Goal: Transaction & Acquisition: Purchase product/service

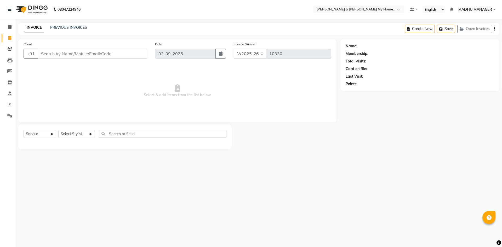
select select "8193"
select select "service"
drag, startPoint x: 442, startPoint y: 137, endPoint x: 382, endPoint y: 163, distance: 65.1
click at [382, 163] on div "08047224946 Select Location × Toni & Guy My Home Avatar, Rajendranagar Default …" at bounding box center [251, 123] width 502 height 247
click at [105, 55] on input "Client" at bounding box center [93, 54] width 110 height 10
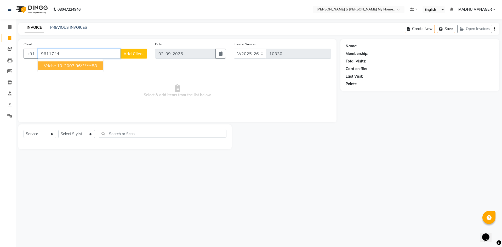
click at [97, 64] on ngb-highlight "96******88" at bounding box center [86, 65] width 21 height 5
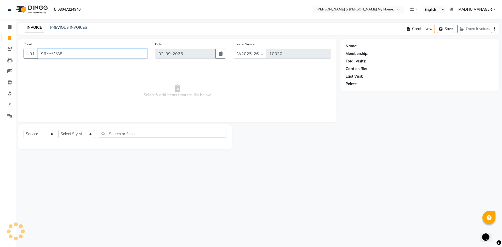
type input "96******88"
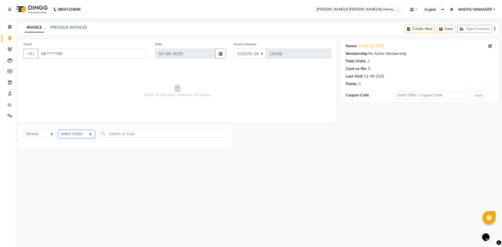
click at [86, 135] on select "Select Stylist [PERSON_NAME] Aarti [PERSON_NAME] Beauty [PERSON_NAME] Nail [PER…" at bounding box center [76, 134] width 37 height 8
select select "83966"
click at [58, 130] on select "Select Stylist [PERSON_NAME] Aarti [PERSON_NAME] Beauty [PERSON_NAME] Nail [PER…" at bounding box center [76, 134] width 37 height 8
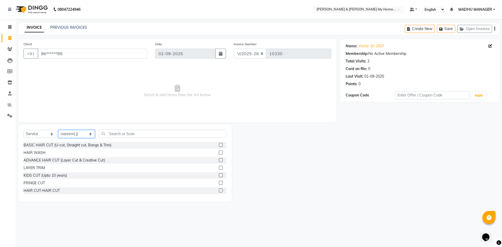
click at [84, 137] on select "Select Stylist [PERSON_NAME] Aarti [PERSON_NAME] Beauty [PERSON_NAME] Nail [PER…" at bounding box center [76, 134] width 37 height 8
click at [116, 136] on input "text" at bounding box center [163, 134] width 128 height 8
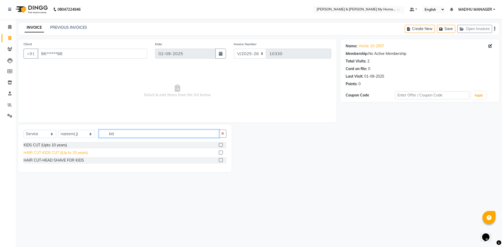
type input "kid"
click at [50, 152] on div "HAIR CUT-KIDS CUT ((Up to 10 years)" at bounding box center [56, 152] width 64 height 5
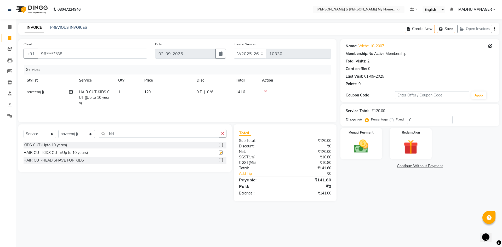
checkbox input "false"
click at [133, 135] on input "kid" at bounding box center [159, 134] width 120 height 8
type input "k"
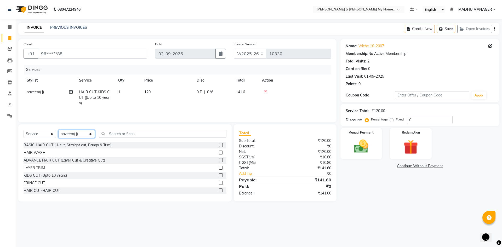
click at [88, 135] on select "Select Stylist [PERSON_NAME] Aarti [PERSON_NAME] Beauty [PERSON_NAME] Nail [PER…" at bounding box center [76, 134] width 37 height 8
select select "77259"
click at [58, 130] on select "Select Stylist [PERSON_NAME] Aarti [PERSON_NAME] Beauty [PERSON_NAME] Nail [PER…" at bounding box center [76, 134] width 37 height 8
click at [121, 134] on input "text" at bounding box center [163, 134] width 128 height 8
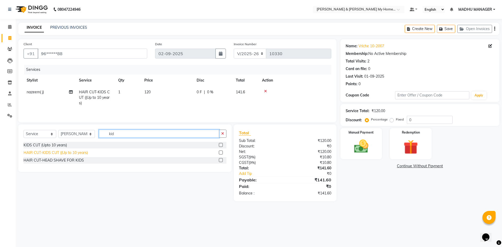
type input "kid"
click at [70, 154] on div "HAIR CUT-KIDS CUT ((Up to 10 years)" at bounding box center [56, 152] width 64 height 5
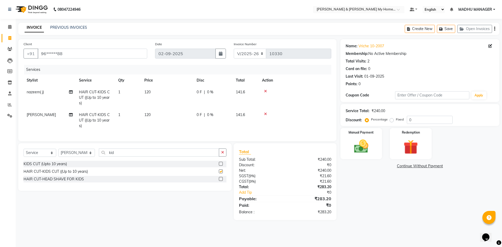
checkbox input "false"
click at [372, 139] on img at bounding box center [361, 146] width 24 height 17
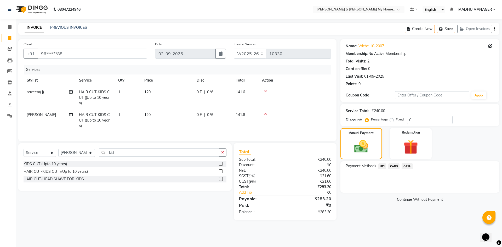
click at [382, 167] on span "UPI" at bounding box center [383, 167] width 8 height 6
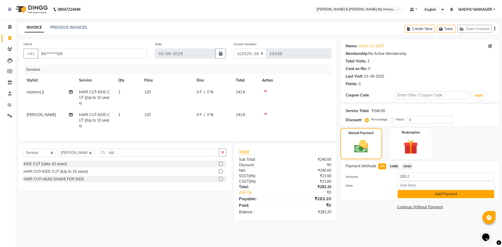
click at [420, 193] on button "Add Payment" at bounding box center [446, 194] width 97 height 8
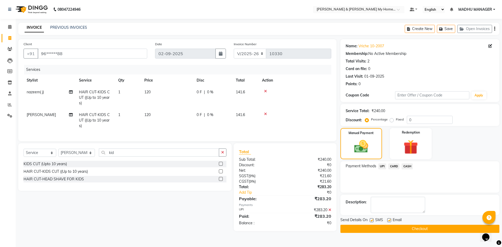
click at [410, 225] on button "Checkout" at bounding box center [420, 229] width 159 height 8
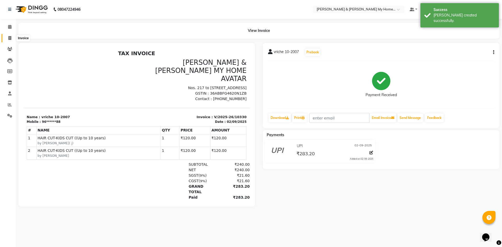
click at [9, 40] on icon at bounding box center [9, 38] width 3 height 4
select select "service"
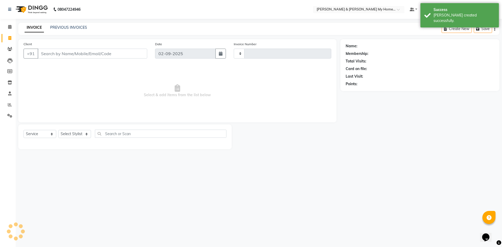
type input "10331"
select select "8193"
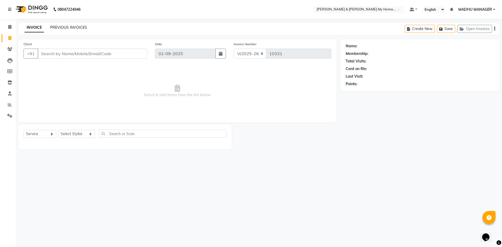
click at [71, 29] on link "PREVIOUS INVOICES" at bounding box center [68, 27] width 37 height 5
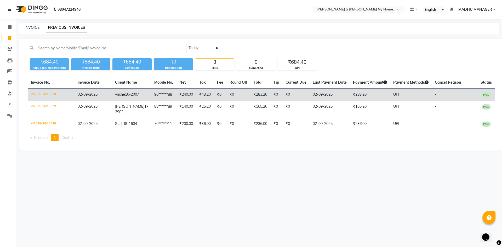
click at [291, 98] on td "₹0" at bounding box center [296, 95] width 27 height 12
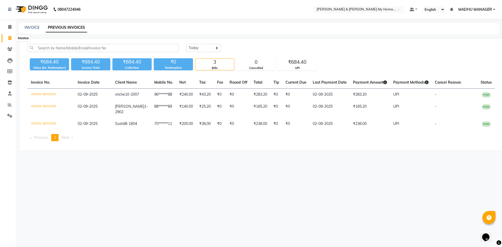
click at [12, 38] on span at bounding box center [9, 38] width 9 height 6
select select "8193"
select select "service"
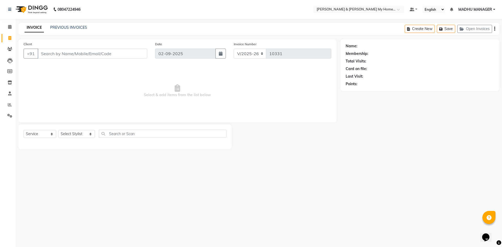
click at [68, 31] on div "INVOICE PREVIOUS INVOICES" at bounding box center [55, 28] width 75 height 6
click at [66, 26] on link "PREVIOUS INVOICES" at bounding box center [68, 27] width 37 height 5
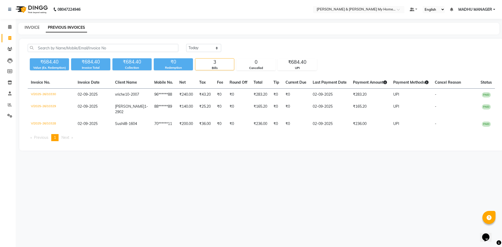
click at [32, 27] on link "INVOICE" at bounding box center [32, 27] width 15 height 5
select select "service"
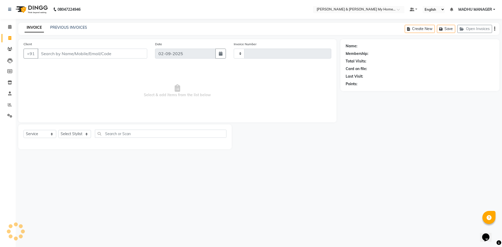
type input "10331"
select select "8193"
paste input "10-802"
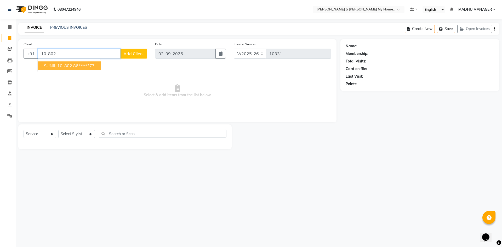
click at [68, 63] on button "SUNIL 10-802 86******77" at bounding box center [69, 65] width 63 height 8
type input "86******77"
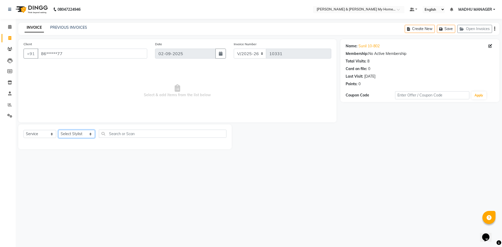
click at [74, 133] on select "Select Stylist [PERSON_NAME] Aarti [PERSON_NAME] Beauty [PERSON_NAME] Nail [PER…" at bounding box center [76, 134] width 37 height 8
select select "83966"
click at [58, 130] on select "Select Stylist [PERSON_NAME] Aarti [PERSON_NAME] Beauty [PERSON_NAME] Nail [PER…" at bounding box center [76, 134] width 37 height 8
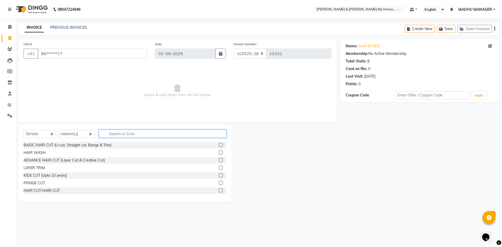
click at [108, 135] on input "text" at bounding box center [163, 134] width 128 height 8
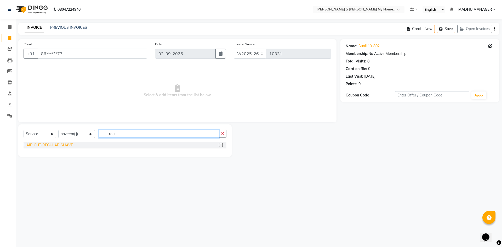
type input "reg"
click at [52, 147] on div "HAIR CUT-REGULAR SHAVE" at bounding box center [48, 145] width 49 height 5
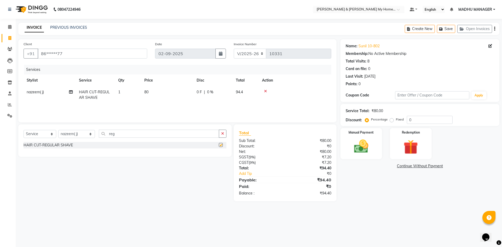
checkbox input "false"
click at [164, 93] on td "80" at bounding box center [167, 94] width 52 height 17
select select "83966"
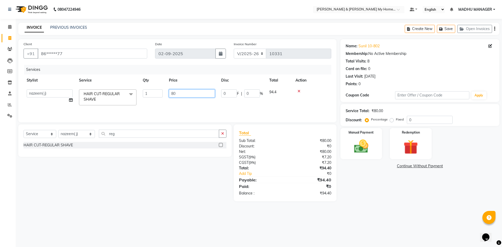
drag, startPoint x: 183, startPoint y: 92, endPoint x: 156, endPoint y: 92, distance: 26.4
click at [156, 92] on tr "Aadil Aarti Aarti Beauty Akanksha Beauty akanksha Nail ALKA Ankitha ESHWAR HEMA…" at bounding box center [178, 97] width 308 height 22
type input "100"
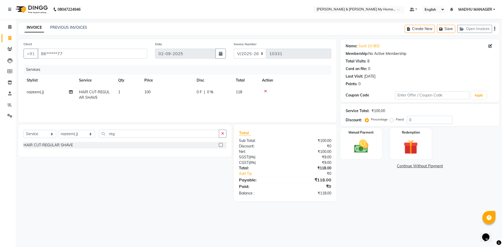
click at [392, 198] on div "Name: Sunil 10-802 Membership: No Active Membership Total Visits: 8 Card on fil…" at bounding box center [422, 120] width 163 height 162
click at [371, 146] on img at bounding box center [361, 146] width 24 height 17
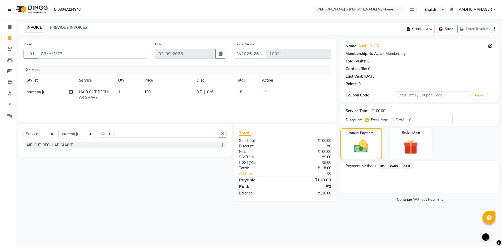
click at [386, 169] on span "UPI" at bounding box center [383, 167] width 8 height 6
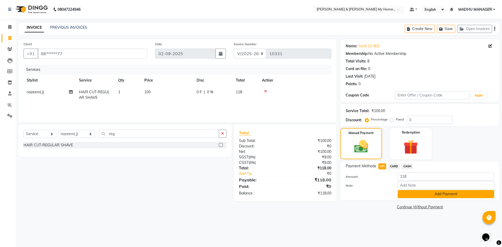
click at [423, 194] on button "Add Payment" at bounding box center [446, 194] width 97 height 8
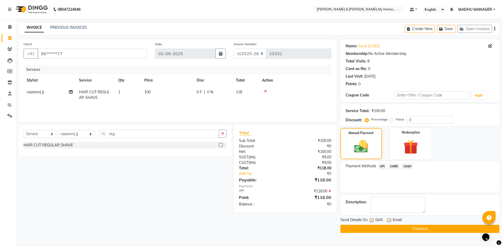
click at [417, 226] on button "Checkout" at bounding box center [420, 229] width 159 height 8
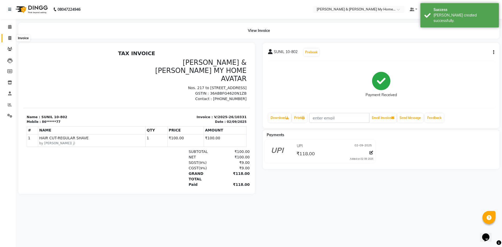
click at [9, 36] on icon at bounding box center [9, 38] width 3 height 4
select select "8193"
select select "service"
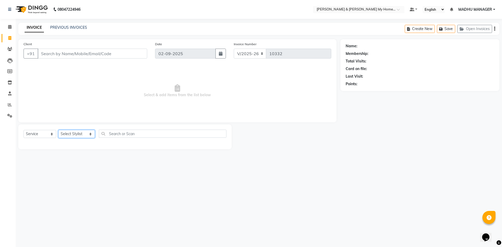
click at [72, 133] on select "Select Stylist Aadil Aarti Aarti Beauty Akanksha Beauty akanksha Nail ALKA Anki…" at bounding box center [76, 134] width 37 height 8
select select "84140"
click at [58, 130] on select "Select Stylist Aadil Aarti Aarti Beauty Akanksha Beauty akanksha Nail ALKA Anki…" at bounding box center [76, 134] width 37 height 8
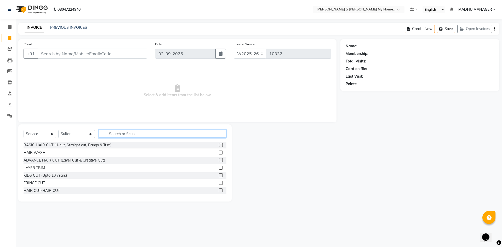
click at [111, 133] on input "text" at bounding box center [163, 134] width 128 height 8
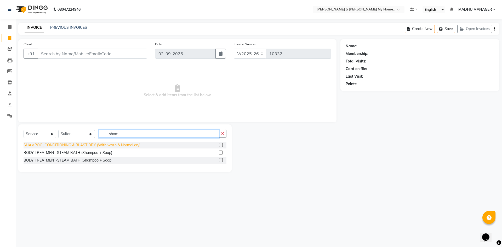
type input "sham"
click at [109, 144] on div "SHAMPOO, CONDITIONING & BLAST DRY (With wash & Normal dry)" at bounding box center [82, 145] width 117 height 5
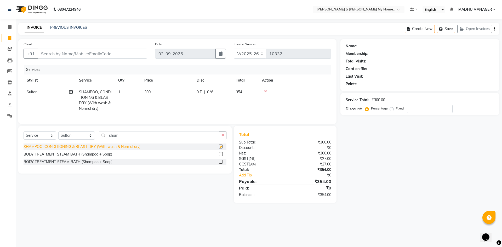
checkbox input "false"
click at [58, 53] on input "Client" at bounding box center [93, 54] width 110 height 10
type input "9"
type input "0"
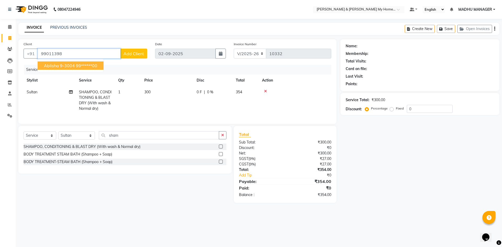
click at [67, 66] on span "ablisha 9-3004" at bounding box center [59, 65] width 31 height 5
type input "99******00"
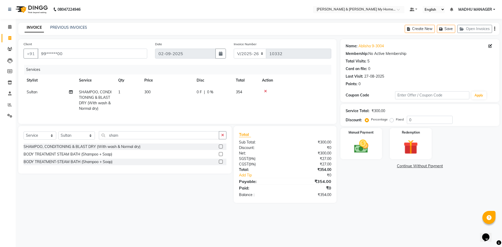
click at [373, 191] on div "Name: Ablisha 9-3004 Membership: No Active Membership Total Visits: 5 Card on f…" at bounding box center [422, 121] width 163 height 164
click at [361, 147] on img at bounding box center [361, 146] width 24 height 17
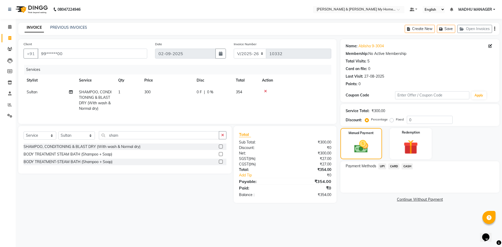
click at [381, 167] on span "UPI" at bounding box center [383, 167] width 8 height 6
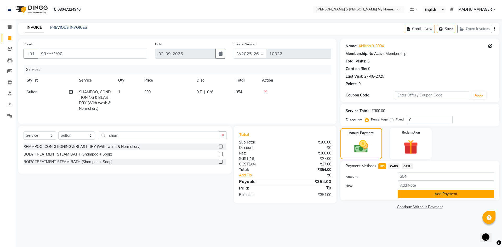
click at [443, 193] on button "Add Payment" at bounding box center [446, 194] width 97 height 8
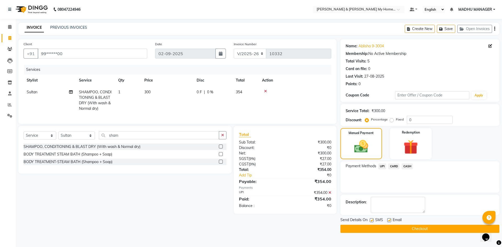
click at [421, 227] on button "Checkout" at bounding box center [420, 229] width 159 height 8
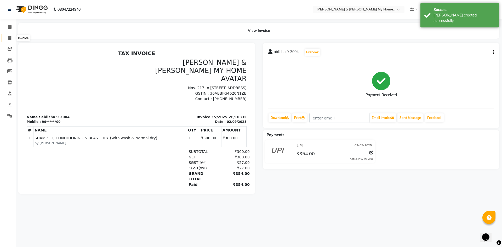
click at [10, 39] on icon at bounding box center [9, 38] width 3 height 4
select select "service"
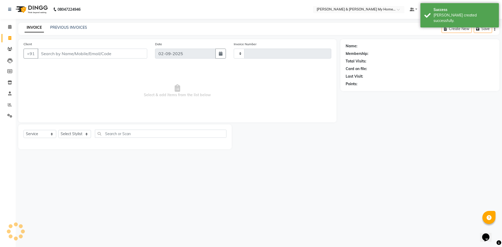
type input "10333"
select select "8193"
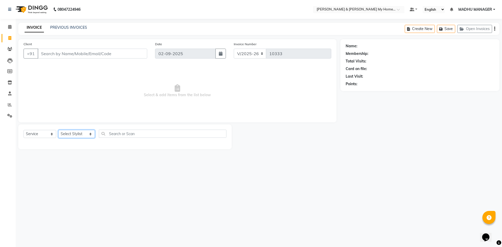
click at [84, 137] on select "Select Stylist Aadil Aarti Aarti Beauty Akanksha Beauty akanksha Nail ALKA Anki…" at bounding box center [76, 134] width 37 height 8
select select "83966"
click at [58, 130] on select "Select Stylist Aadil Aarti Aarti Beauty Akanksha Beauty akanksha Nail ALKA Anki…" at bounding box center [76, 134] width 37 height 8
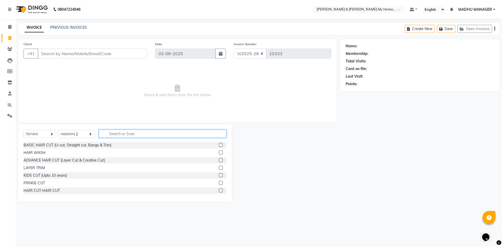
click at [128, 133] on input "text" at bounding box center [163, 134] width 128 height 8
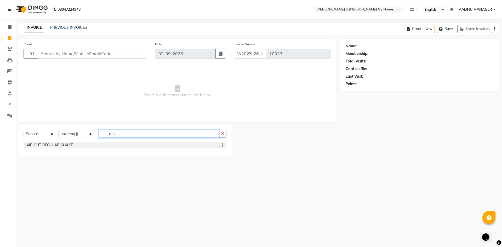
click at [200, 133] on input "regu" at bounding box center [159, 134] width 120 height 8
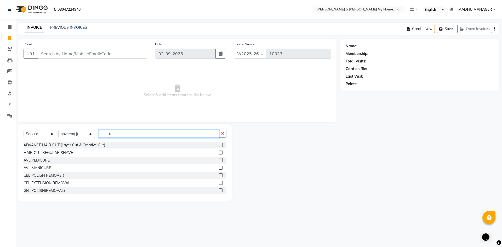
type input "r"
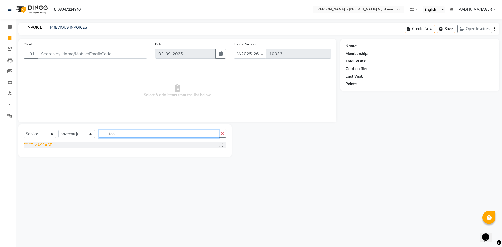
type input "foot"
click at [49, 144] on div "FOOT MASSAGE" at bounding box center [38, 145] width 29 height 5
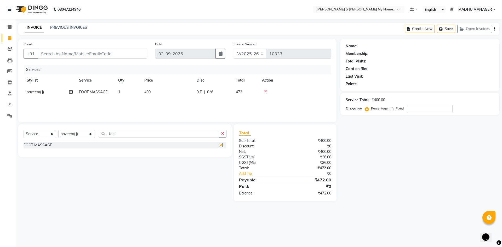
checkbox input "false"
click at [153, 93] on td "400" at bounding box center [167, 92] width 52 height 12
select select "83966"
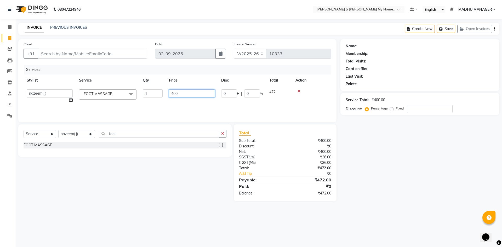
click at [194, 94] on input "400" at bounding box center [192, 93] width 46 height 8
type input "4"
type input "450"
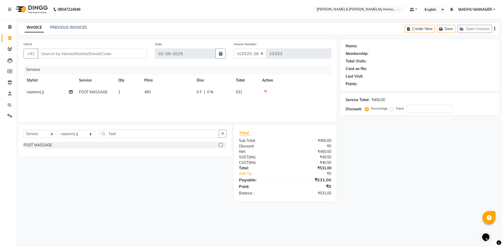
click at [243, 108] on div "Services Stylist Service Qty Price Disc Total Action nazeem( j) FOOT MASSAGE 1 …" at bounding box center [178, 91] width 308 height 52
click at [211, 110] on div "Services Stylist Service Qty Price Disc Total Action nazeem( j) FOOT MASSAGE 1 …" at bounding box center [178, 91] width 308 height 52
click at [66, 51] on input "Client" at bounding box center [93, 54] width 110 height 10
type input "8"
type input "0"
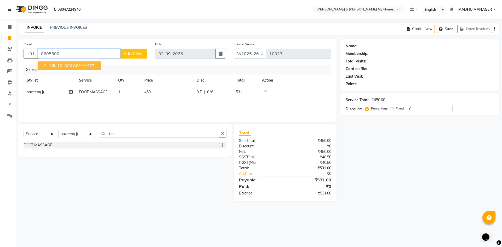
click at [72, 68] on button "SUNIL 10-802 86******77" at bounding box center [69, 65] width 63 height 8
type input "86******77"
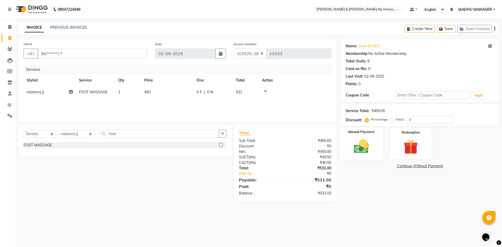
click at [350, 133] on label "Manual Payment" at bounding box center [362, 132] width 26 height 5
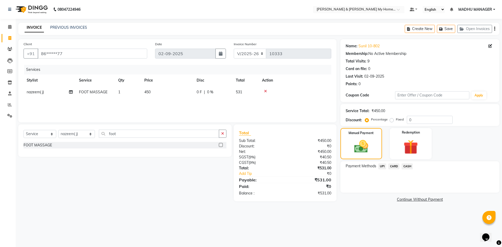
click at [382, 166] on span "UPI" at bounding box center [383, 167] width 8 height 6
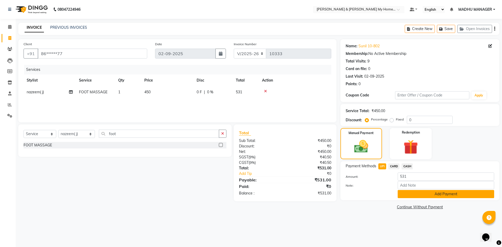
click at [448, 191] on button "Add Payment" at bounding box center [446, 194] width 97 height 8
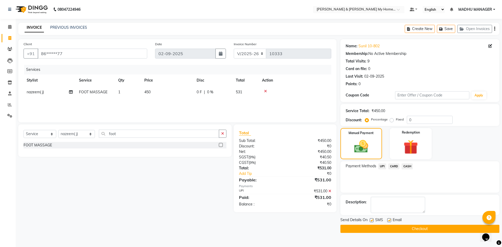
click at [446, 231] on button "Checkout" at bounding box center [420, 229] width 159 height 8
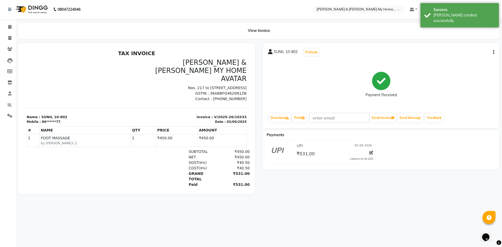
click at [15, 36] on div "View Invoice" at bounding box center [258, 31] width 489 height 16
click at [10, 37] on icon at bounding box center [9, 38] width 3 height 4
select select "8193"
select select "service"
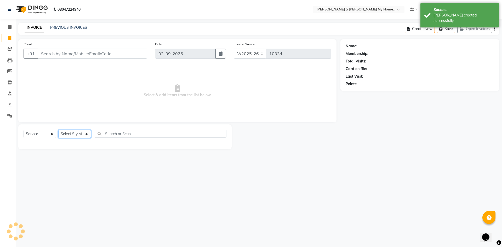
drag, startPoint x: 87, startPoint y: 137, endPoint x: 85, endPoint y: 133, distance: 4.9
click at [86, 136] on select "Select Stylist" at bounding box center [74, 134] width 33 height 8
drag, startPoint x: 87, startPoint y: 124, endPoint x: 87, endPoint y: 128, distance: 4.4
click at [87, 128] on div "Client +91 Date 02-09-2025 Invoice Number V/2025 V/2025-26 10334 Select & add i…" at bounding box center [177, 94] width 326 height 110
click at [85, 135] on select "Select Stylist [PERSON_NAME] Aarti [PERSON_NAME] Beauty [PERSON_NAME] Nail [PER…" at bounding box center [76, 134] width 37 height 8
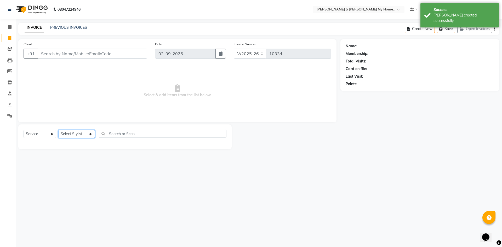
select select "88210"
click at [58, 130] on select "Select Stylist [PERSON_NAME] Aarti [PERSON_NAME] Beauty [PERSON_NAME] Nail [PER…" at bounding box center [76, 134] width 37 height 8
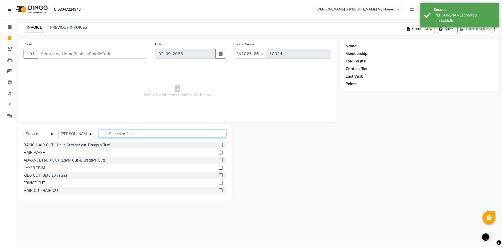
click at [132, 130] on input "text" at bounding box center [163, 134] width 128 height 8
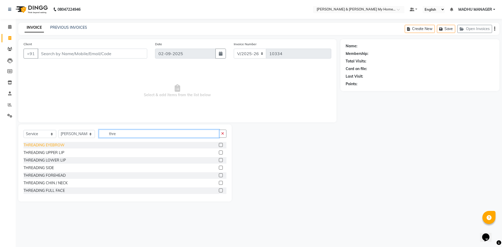
type input "thre"
click at [59, 143] on div "THREADING EYEBROW" at bounding box center [44, 145] width 41 height 5
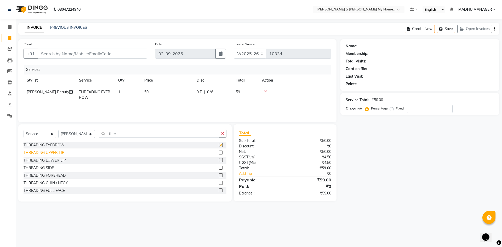
checkbox input "false"
click at [58, 154] on div "THREADING UPPER LIP" at bounding box center [44, 152] width 41 height 5
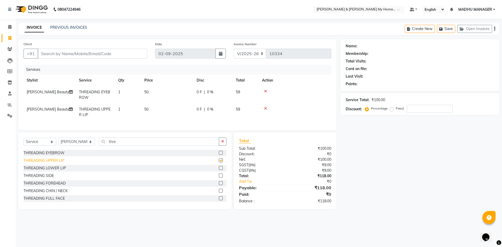
checkbox input "false"
click at [59, 194] on div "THREADING CHIN / NECK" at bounding box center [46, 190] width 44 height 5
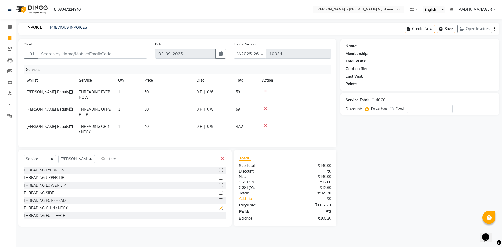
checkbox input "false"
click at [120, 55] on input "Client" at bounding box center [93, 54] width 110 height 10
click at [159, 162] on input "thre" at bounding box center [159, 159] width 120 height 8
type input "t"
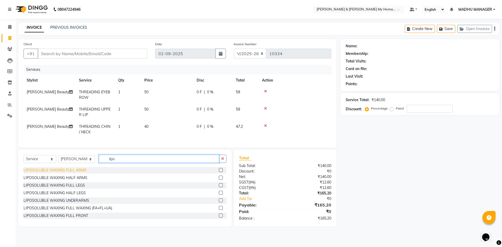
type input "lipo"
click at [76, 173] on div "LIPOSOLUBLE WAXING FULL ARMS" at bounding box center [55, 170] width 63 height 5
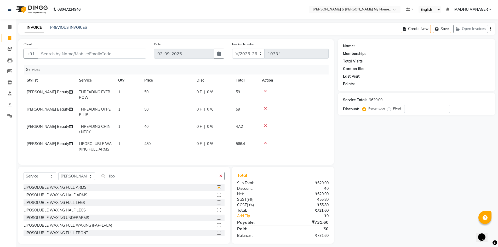
checkbox input "false"
click at [64, 213] on div "LIPOSOLUBLE WAXING HALF LEGS" at bounding box center [55, 210] width 62 height 5
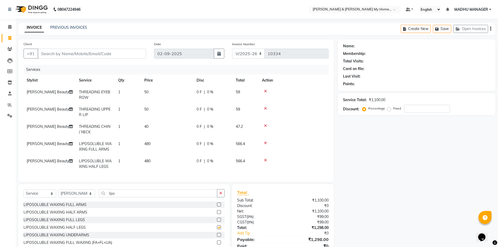
checkbox input "false"
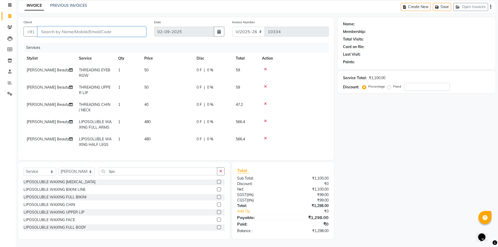
click at [102, 30] on input "Client" at bounding box center [92, 32] width 109 height 10
type input "8"
type input "0"
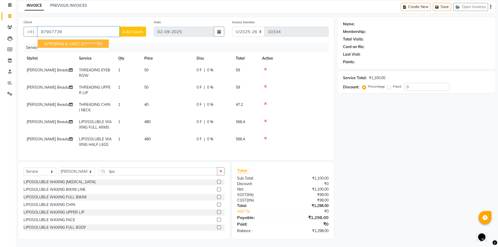
click at [88, 41] on ngb-highlight "87******85" at bounding box center [91, 43] width 21 height 5
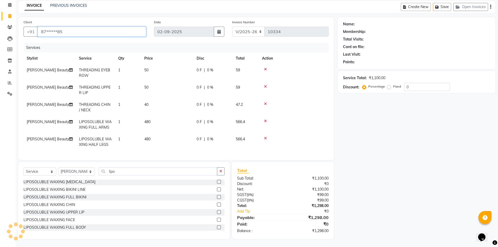
type input "87******85"
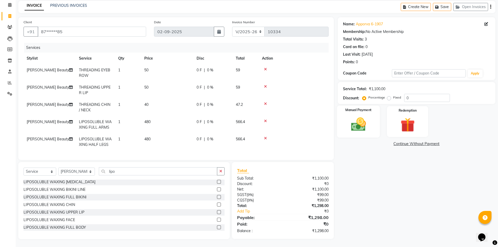
click at [357, 116] on img at bounding box center [359, 124] width 24 height 17
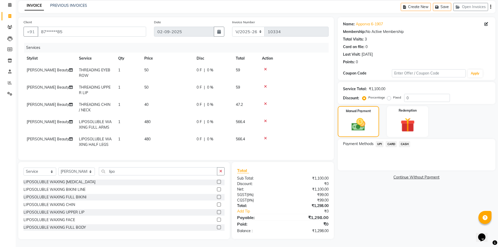
click at [379, 141] on span "UPI" at bounding box center [380, 144] width 8 height 6
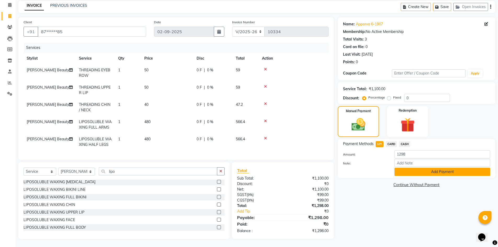
click at [411, 168] on button "Add Payment" at bounding box center [443, 172] width 96 height 8
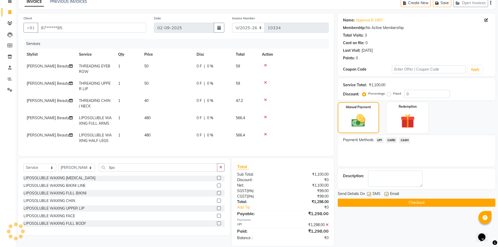
click at [396, 205] on button "Checkout" at bounding box center [417, 203] width 158 height 8
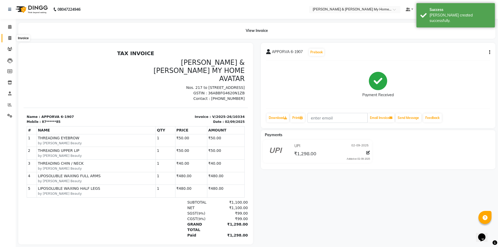
click at [7, 37] on span at bounding box center [9, 38] width 9 height 6
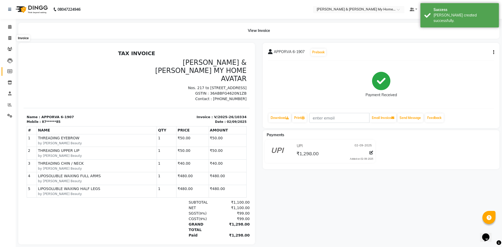
select select "8193"
select select "service"
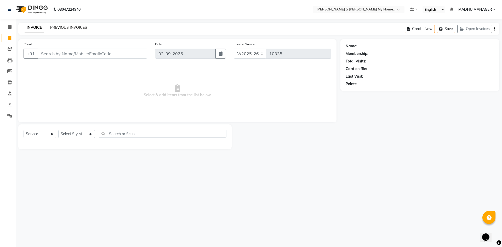
click at [73, 25] on link "PREVIOUS INVOICES" at bounding box center [68, 27] width 37 height 5
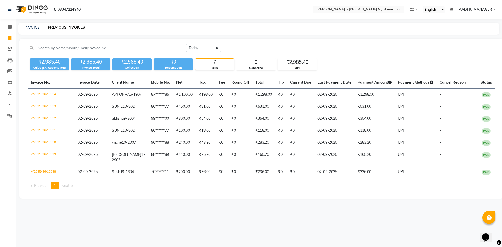
click at [12, 35] on link "Invoice" at bounding box center [8, 38] width 13 height 9
select select "8193"
select select "service"
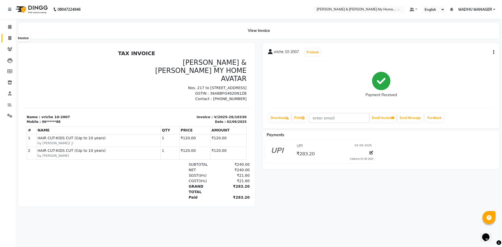
click at [11, 37] on icon at bounding box center [9, 38] width 3 height 4
select select "service"
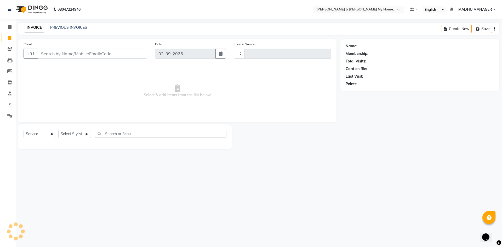
type input "10331"
select select "8193"
select select "service"
select select "8193"
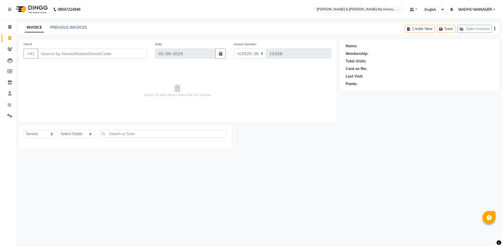
select select "service"
click at [72, 135] on select "Select Stylist [PERSON_NAME] Aarti [PERSON_NAME] Beauty [PERSON_NAME] Nail [PER…" at bounding box center [76, 134] width 37 height 8
select select "77259"
click at [58, 130] on select "Select Stylist [PERSON_NAME] Aarti [PERSON_NAME] Beauty [PERSON_NAME] Nail [PER…" at bounding box center [76, 134] width 37 height 8
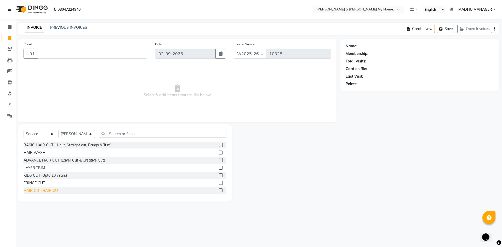
click at [54, 190] on div "HAIR CUT-HAIR CUT" at bounding box center [42, 190] width 36 height 5
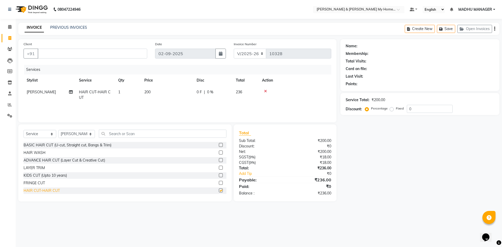
checkbox input "false"
click at [266, 91] on icon at bounding box center [265, 91] width 3 height 4
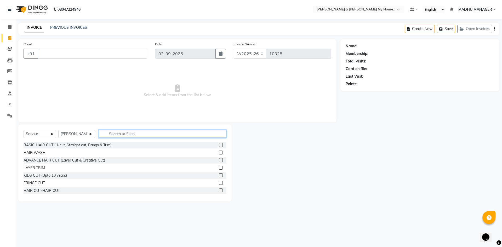
click at [139, 131] on input "text" at bounding box center [163, 134] width 128 height 8
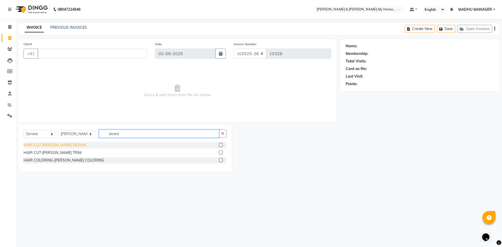
type input "beard"
click at [65, 145] on div "HAIR CUT-[PERSON_NAME] DESIGN" at bounding box center [55, 145] width 63 height 5
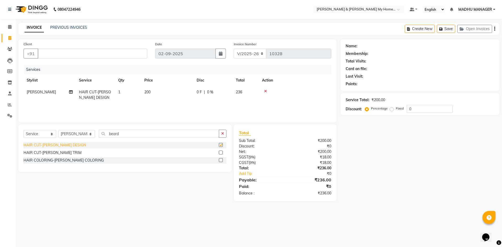
checkbox input "false"
click at [61, 53] on input "Client" at bounding box center [93, 54] width 110 height 10
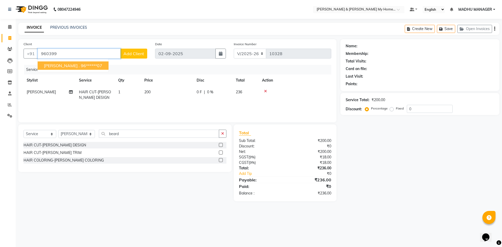
click at [81, 65] on ngb-highlight "96******07" at bounding box center [91, 65] width 21 height 5
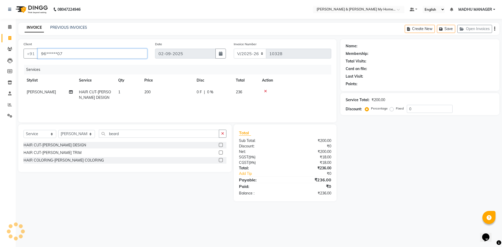
type input "96******07"
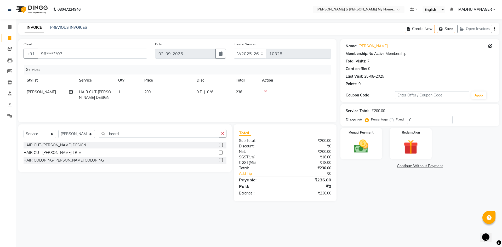
click at [400, 208] on main "INVOICE PREVIOUS INVOICES Create New Save Open Invoices Client +91 96******07 D…" at bounding box center [259, 116] width 487 height 187
click at [371, 150] on img at bounding box center [361, 146] width 24 height 17
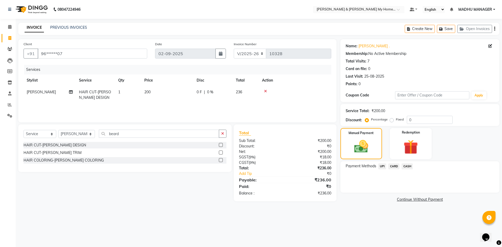
click at [382, 166] on span "UPI" at bounding box center [383, 167] width 8 height 6
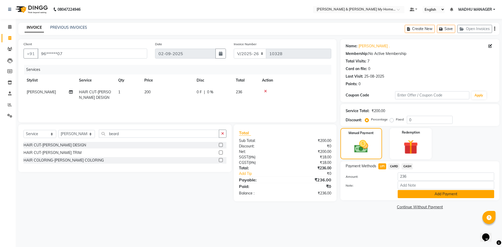
click at [410, 194] on button "Add Payment" at bounding box center [446, 194] width 97 height 8
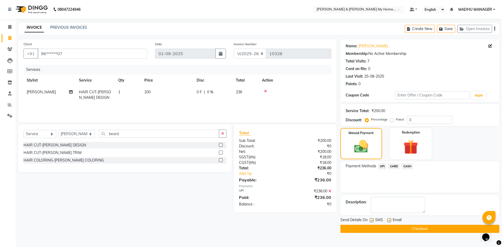
click at [424, 229] on button "Checkout" at bounding box center [420, 229] width 159 height 8
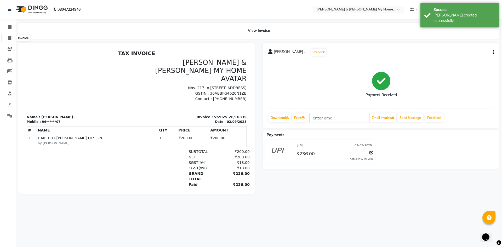
click at [8, 38] on icon at bounding box center [9, 38] width 3 height 4
select select "8193"
select select "service"
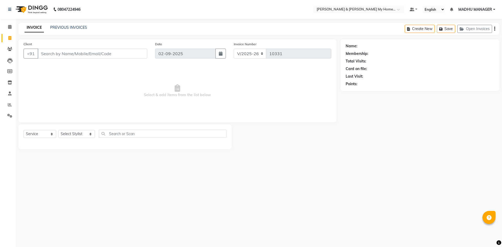
select select "8193"
select select "service"
click at [71, 27] on link "PREVIOUS INVOICES" at bounding box center [68, 27] width 37 height 5
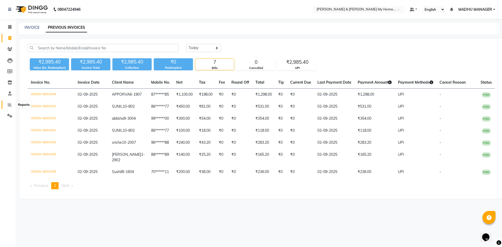
click at [10, 106] on icon at bounding box center [10, 105] width 4 height 4
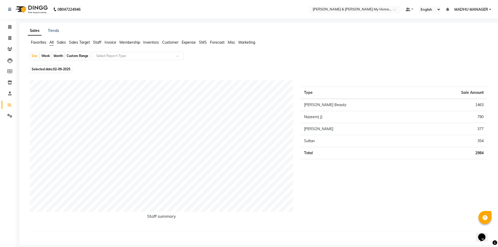
click at [94, 43] on span "Staff" at bounding box center [97, 42] width 8 height 5
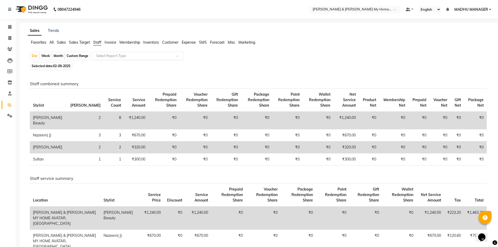
click at [131, 56] on input "text" at bounding box center [132, 55] width 75 height 5
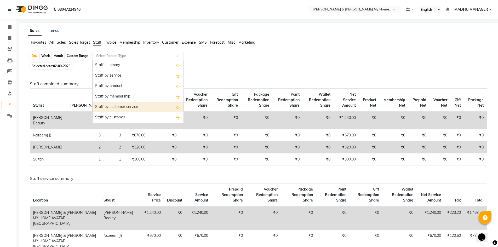
click at [139, 104] on div "Staff by customer service" at bounding box center [138, 107] width 91 height 10
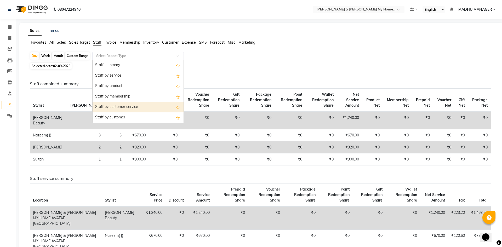
select select "csv"
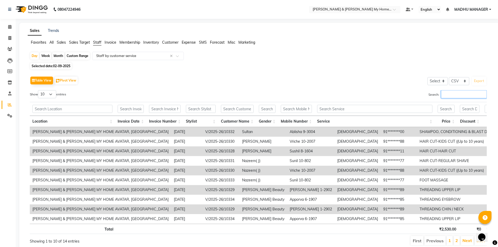
click at [455, 94] on input "Search:" at bounding box center [464, 94] width 46 height 8
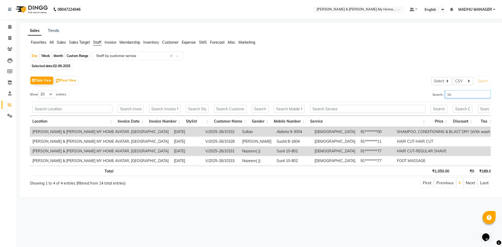
type input "s"
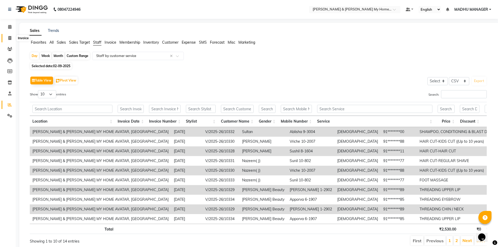
click at [10, 40] on span at bounding box center [9, 38] width 9 height 6
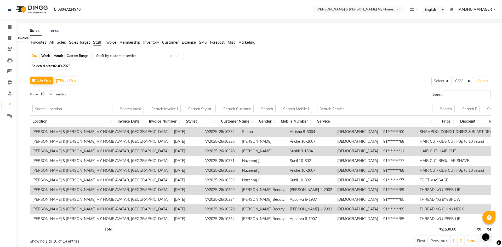
select select "service"
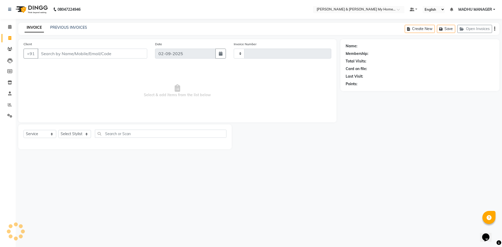
type input "10335"
select select "8193"
select select "service"
click at [69, 132] on select "Select Stylist [PERSON_NAME] Aarti [PERSON_NAME] Beauty [PERSON_NAME] Nail [PER…" at bounding box center [76, 134] width 37 height 8
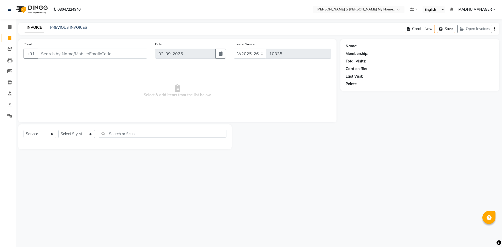
select select "77264"
click at [58, 130] on select "Select Stylist [PERSON_NAME] Aarti [PERSON_NAME] Beauty [PERSON_NAME] Nail [PER…" at bounding box center [76, 134] width 37 height 8
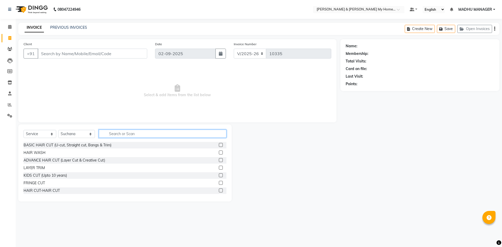
click at [118, 132] on input "text" at bounding box center [163, 134] width 128 height 8
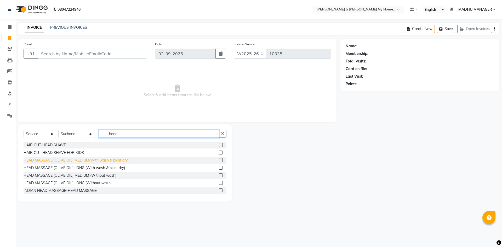
type input "head"
click at [128, 160] on div "HEAD MASSAGE (OLIVE OIL) MEDIUM(With wash & blast dry)" at bounding box center [76, 160] width 105 height 5
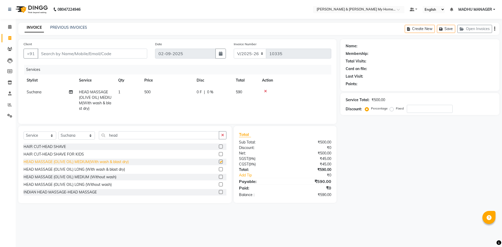
checkbox input "false"
click at [119, 171] on div "HEAD MASSAGE (OLIVE OIL) LONG (With wash & blast dry)" at bounding box center [75, 169] width 102 height 5
checkbox input "false"
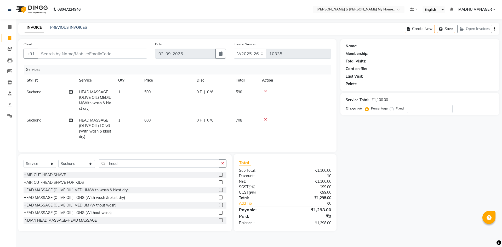
click at [265, 91] on icon at bounding box center [265, 91] width 3 height 4
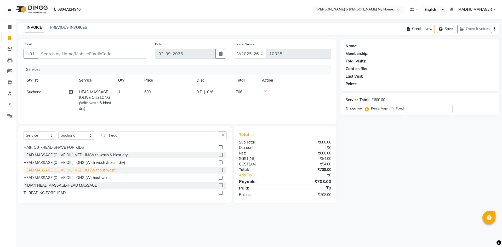
scroll to position [8, 0]
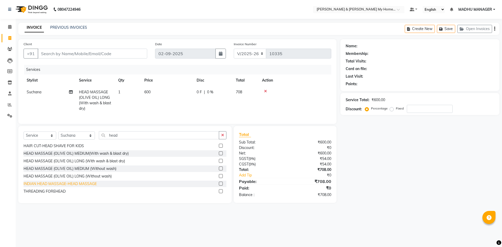
click at [76, 187] on div "INDIAN HEAD MASSAGE-HEAD MASSAGE" at bounding box center [60, 183] width 73 height 5
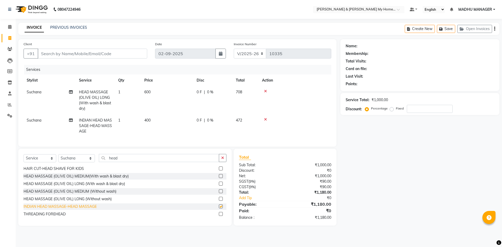
checkbox input "false"
click at [265, 120] on icon at bounding box center [265, 120] width 3 height 4
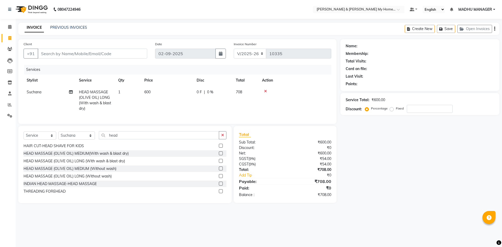
click at [149, 92] on span "600" at bounding box center [147, 92] width 6 height 5
select select "77264"
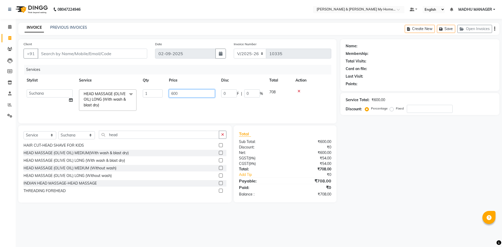
click at [133, 87] on tr "Aadil Aarti Aarti Beauty Akanksha Beauty akanksha Nail ALKA Ankitha ESHWAR HEMA…" at bounding box center [178, 100] width 308 height 28
type input "550"
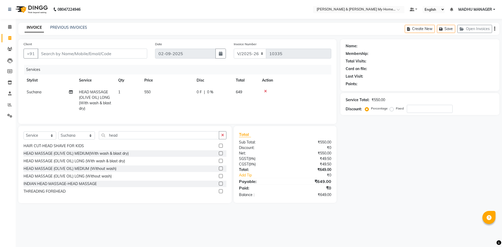
click at [151, 113] on tr "Suchana HEAD MASSAGE (OLIVE OIL) LONG (With wash & blast dry) 1 550 0 F | 0 % 6…" at bounding box center [178, 100] width 308 height 28
drag, startPoint x: 130, startPoint y: 135, endPoint x: 91, endPoint y: 140, distance: 39.3
click at [91, 140] on div "Select Service Product Membership Package Voucher Prepaid Gift Card Select Styl…" at bounding box center [125, 164] width 214 height 77
drag, startPoint x: 116, startPoint y: 139, endPoint x: 97, endPoint y: 139, distance: 19.9
click at [99, 139] on input "head" at bounding box center [159, 135] width 120 height 8
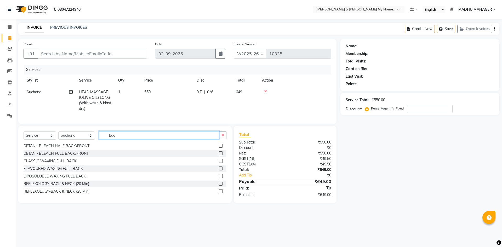
scroll to position [24, 0]
type input "back"
click at [65, 194] on div "REFLEXOLOGY-BACK & NECK (25 Min)" at bounding box center [57, 191] width 66 height 5
checkbox input "false"
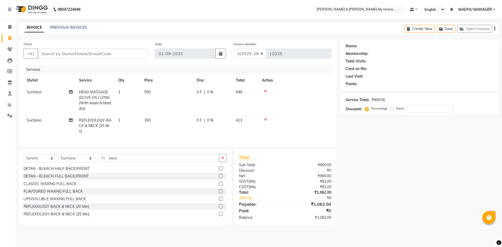
click at [151, 122] on td "350" at bounding box center [167, 126] width 52 height 23
select select "77264"
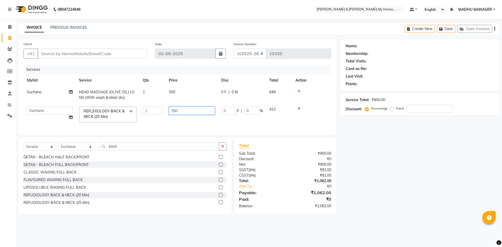
drag, startPoint x: 167, startPoint y: 107, endPoint x: 153, endPoint y: 108, distance: 14.4
click at [153, 108] on tr "Aadil Aarti Aarti Beauty Akanksha Beauty akanksha Nail ALKA Ankitha ESHWAR HEMA…" at bounding box center [178, 115] width 308 height 22
type input "500"
click at [124, 151] on div "Client +91 Date 02-09-2025 Invoice Number V/2025 V/2025-26 10335 Services Styli…" at bounding box center [177, 126] width 326 height 175
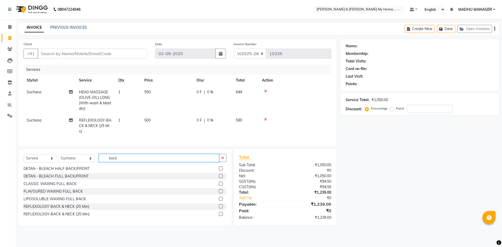
drag, startPoint x: 65, startPoint y: 153, endPoint x: 58, endPoint y: 152, distance: 7.1
click at [58, 152] on div "Client +91 Date 02-09-2025 Invoice Number V/2025 V/2025-26 10335 Services Styli…" at bounding box center [177, 132] width 326 height 187
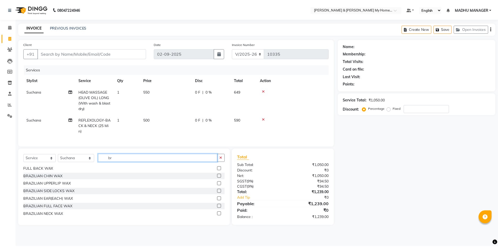
scroll to position [0, 0]
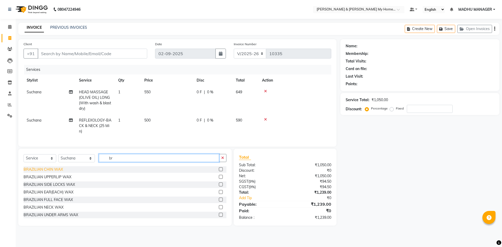
type input "br"
click at [44, 172] on div "BRAZILIAN CHIN WAX" at bounding box center [44, 169] width 40 height 5
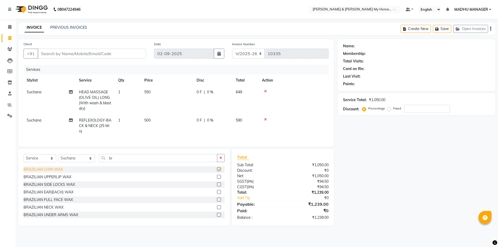
checkbox input "false"
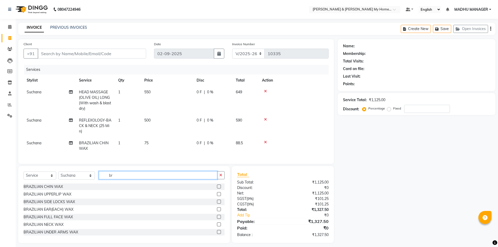
drag, startPoint x: 113, startPoint y: 180, endPoint x: 82, endPoint y: 177, distance: 31.0
click at [82, 177] on div "Select Service Product Membership Package Voucher Prepaid Gift Card Select Styl…" at bounding box center [124, 177] width 201 height 12
type input "upper"
click at [45, 234] on div "THREADING UPPER LIP" at bounding box center [44, 231] width 41 height 5
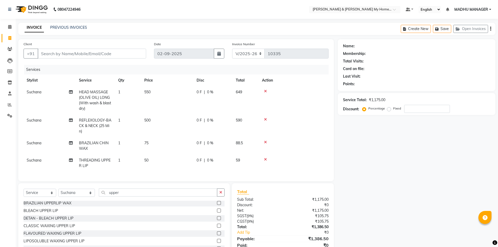
checkbox input "false"
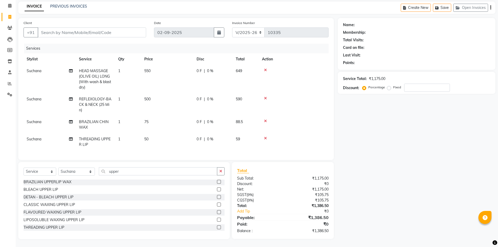
scroll to position [25, 0]
click at [378, 177] on div "Name: Membership: Total Visits: Card on file: Last Visit: Points: Service Total…" at bounding box center [419, 128] width 162 height 221
click at [57, 27] on input "Client" at bounding box center [92, 32] width 109 height 10
type input "7"
type input "0"
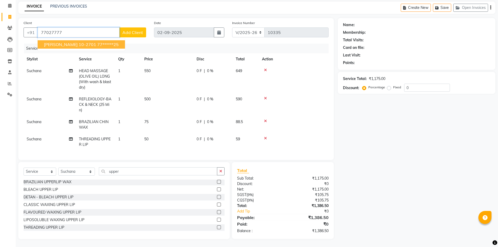
click at [68, 42] on span "aDYASHA 10-2701" at bounding box center [70, 44] width 52 height 5
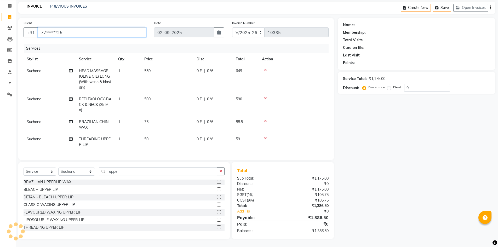
type input "77******25"
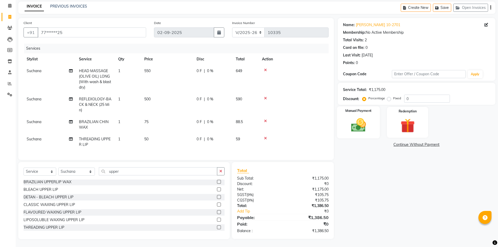
click at [359, 123] on img at bounding box center [359, 125] width 24 height 17
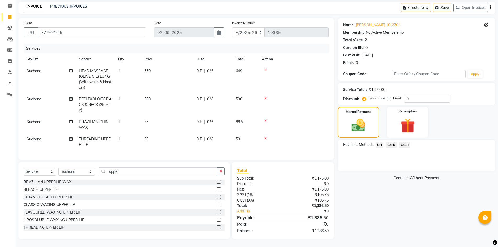
click at [379, 142] on span "UPI" at bounding box center [380, 145] width 8 height 6
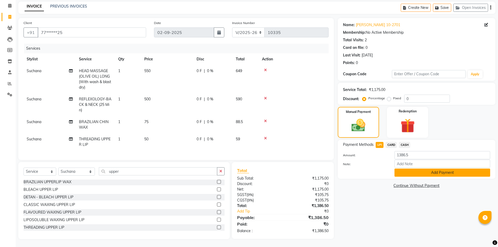
click at [419, 171] on button "Add Payment" at bounding box center [443, 173] width 96 height 8
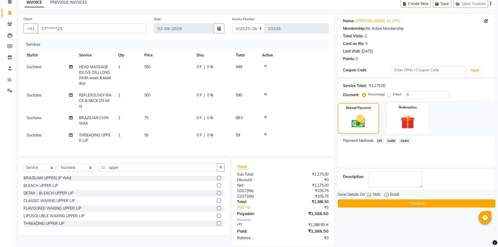
click at [418, 200] on button "Checkout" at bounding box center [417, 204] width 158 height 8
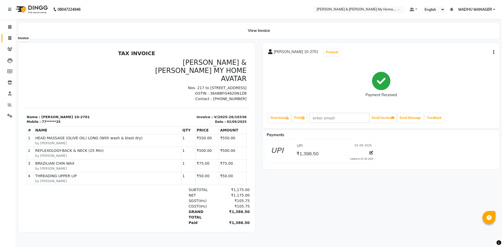
click at [8, 37] on icon at bounding box center [9, 38] width 3 height 4
select select "service"
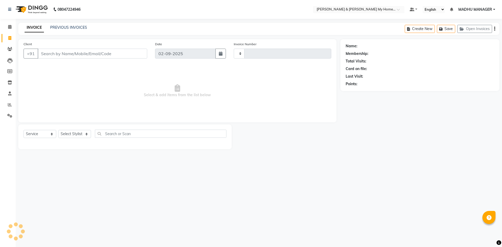
type input "10338"
select select "8193"
click at [77, 135] on select "Select Stylist Aadil Aarti Aarti Beauty Akanksha Beauty akanksha Nail ALKA Anki…" at bounding box center [76, 134] width 37 height 8
select select "89818"
click at [58, 130] on select "Select Stylist Aadil Aarti Aarti Beauty Akanksha Beauty akanksha Nail ALKA Anki…" at bounding box center [76, 134] width 37 height 8
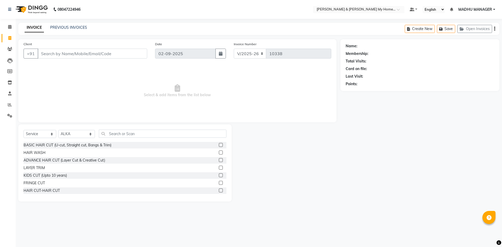
click at [111, 139] on div "Select Service Product Membership Package Voucher Prepaid Gift Card Select Styl…" at bounding box center [125, 136] width 203 height 12
click at [108, 131] on input "text" at bounding box center [163, 134] width 128 height 8
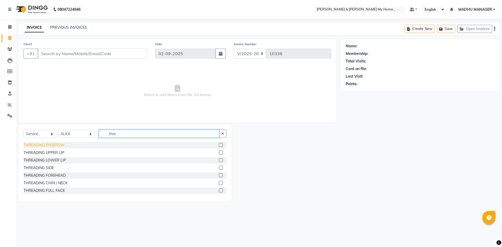
type input "thre"
click at [44, 147] on div "THREADING EYEBROW" at bounding box center [44, 145] width 41 height 5
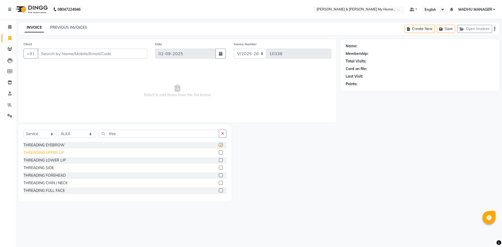
checkbox input "false"
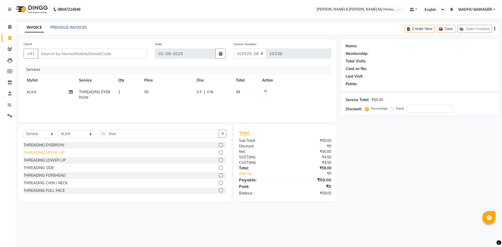
click at [44, 154] on div "THREADING UPPER LIP" at bounding box center [44, 152] width 41 height 5
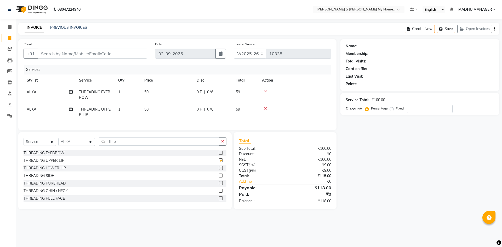
checkbox input "false"
click at [81, 54] on input "Client" at bounding box center [93, 54] width 110 height 10
type input "9"
type input "0"
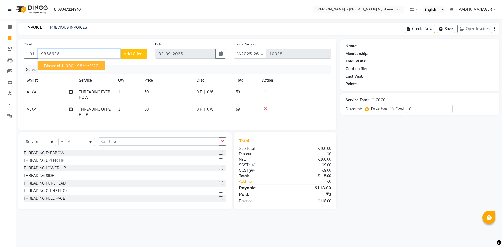
click at [89, 64] on ngb-highlight "98******22" at bounding box center [87, 65] width 21 height 5
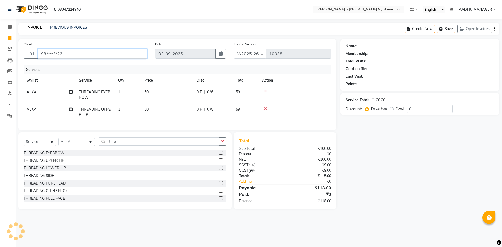
type input "98******22"
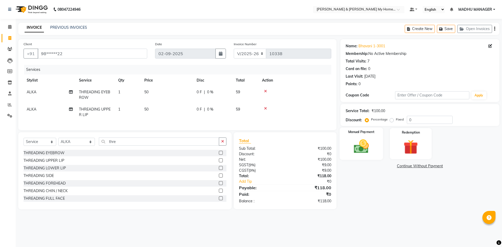
click at [361, 148] on img at bounding box center [361, 146] width 24 height 17
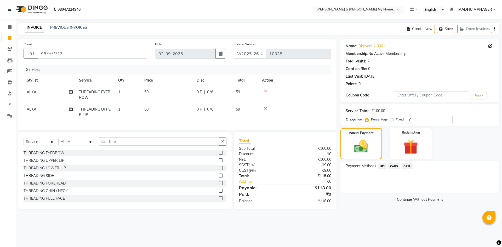
click at [405, 166] on span "CASH" at bounding box center [407, 167] width 11 height 6
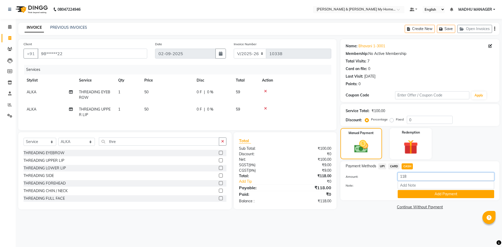
drag, startPoint x: 411, startPoint y: 177, endPoint x: 398, endPoint y: 177, distance: 13.1
click at [398, 177] on input "118" at bounding box center [446, 177] width 97 height 8
click at [396, 120] on label "Fixed" at bounding box center [400, 119] width 8 height 5
click at [392, 120] on input "Fixed" at bounding box center [393, 120] width 4 height 4
radio input "true"
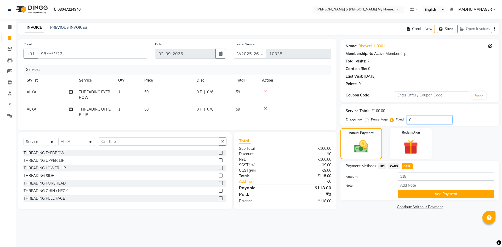
drag, startPoint x: 417, startPoint y: 120, endPoint x: 376, endPoint y: 120, distance: 41.1
click at [377, 120] on div "Percentage Fixed 0" at bounding box center [409, 120] width 87 height 8
type input "18"
click at [435, 170] on div "Payment Methods UPI CARD CASH" at bounding box center [420, 167] width 149 height 7
click at [393, 168] on span "CARD" at bounding box center [394, 167] width 11 height 6
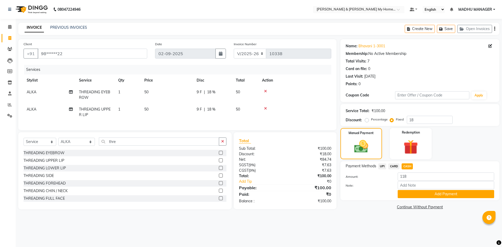
type input "100"
click at [403, 166] on span "CASH" at bounding box center [407, 167] width 11 height 6
click at [424, 193] on button "Add Payment" at bounding box center [446, 194] width 97 height 8
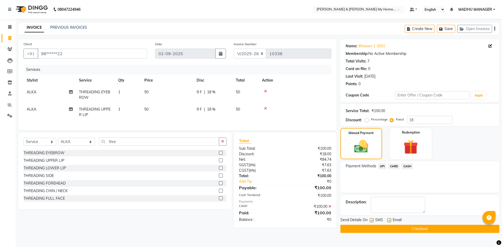
click at [420, 227] on button "Checkout" at bounding box center [420, 229] width 159 height 8
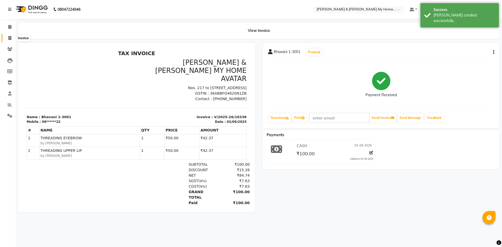
click at [7, 39] on span at bounding box center [9, 38] width 9 height 6
select select "8193"
select select "service"
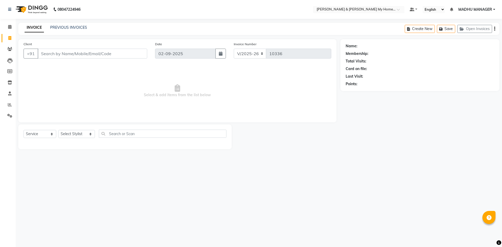
select select "8193"
select select "service"
drag, startPoint x: 0, startPoint y: 0, endPoint x: 65, endPoint y: 134, distance: 149.0
click at [66, 135] on select "Select Stylist [PERSON_NAME] Aarti [PERSON_NAME] Beauty [PERSON_NAME] Nail [PER…" at bounding box center [76, 134] width 37 height 8
select select "83966"
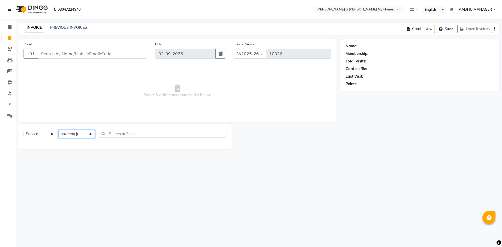
click at [58, 130] on select "Select Stylist [PERSON_NAME] Aarti [PERSON_NAME] Beauty [PERSON_NAME] Nail [PER…" at bounding box center [76, 134] width 37 height 8
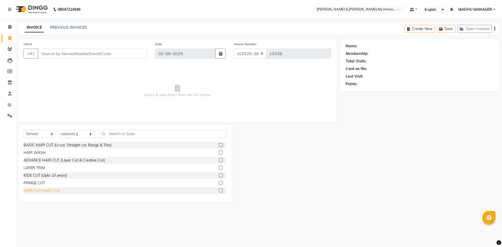
click at [51, 190] on div "HAIR CUT-HAIR CUT" at bounding box center [42, 190] width 36 height 5
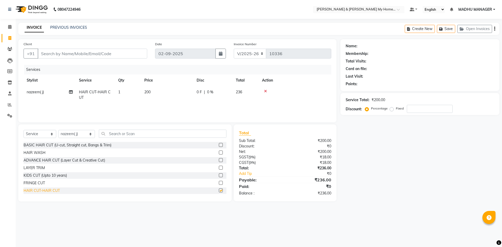
checkbox input "false"
click at [62, 54] on input "Client" at bounding box center [93, 54] width 110 height 10
type input "9"
type input "0"
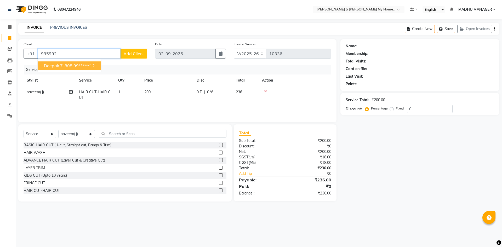
click at [63, 65] on span "Deepak 7-808" at bounding box center [58, 65] width 29 height 5
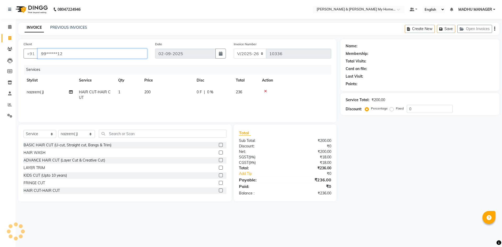
type input "99******12"
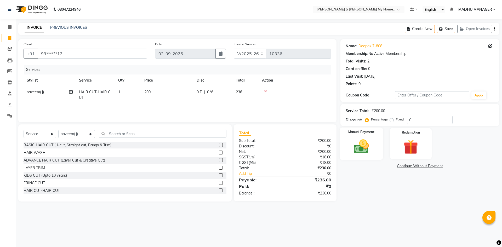
click at [360, 148] on img at bounding box center [361, 146] width 24 height 17
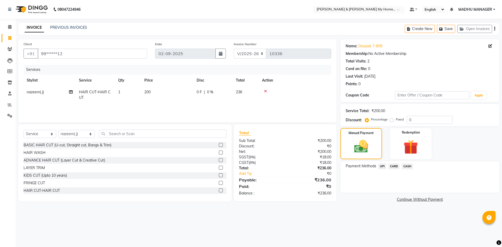
click at [383, 167] on span "UPI" at bounding box center [383, 167] width 8 height 6
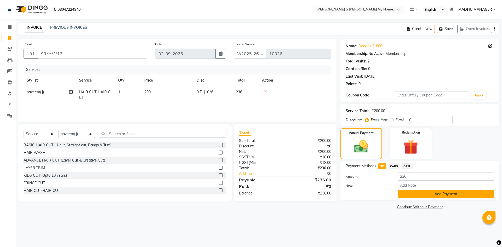
click at [422, 193] on button "Add Payment" at bounding box center [446, 194] width 97 height 8
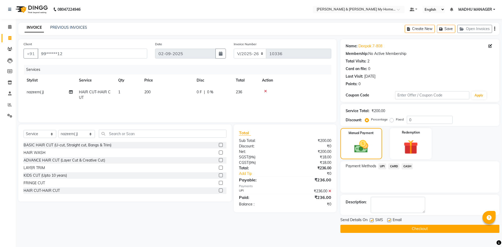
click at [432, 226] on button "Checkout" at bounding box center [420, 229] width 159 height 8
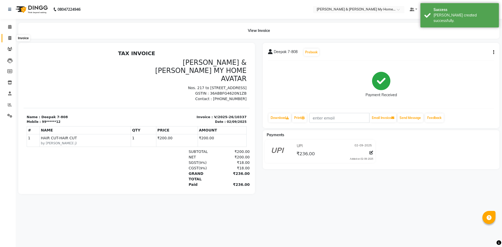
click at [11, 39] on icon at bounding box center [9, 38] width 3 height 4
select select "8193"
select select "service"
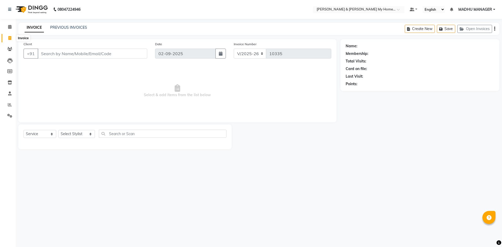
select select "8193"
select select "service"
drag, startPoint x: 0, startPoint y: 0, endPoint x: 8, endPoint y: 35, distance: 36.2
click at [7, 38] on span at bounding box center [9, 38] width 9 height 6
select select "8193"
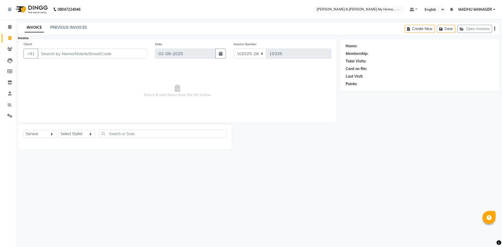
select select "service"
click at [61, 53] on input "Client" at bounding box center [93, 54] width 110 height 10
click at [80, 132] on select "Select Stylist [PERSON_NAME] Aarti [PERSON_NAME] Beauty [PERSON_NAME] Nail [PER…" at bounding box center [76, 134] width 37 height 8
select select "83966"
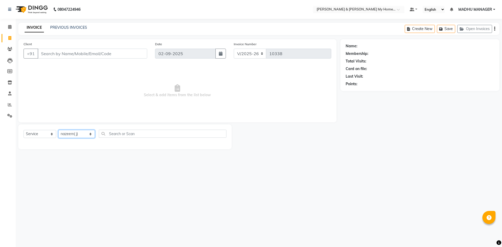
click at [58, 130] on select "Select Stylist [PERSON_NAME] Aarti [PERSON_NAME] Beauty [PERSON_NAME] Nail [PER…" at bounding box center [76, 134] width 37 height 8
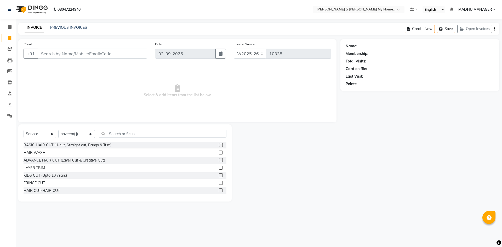
drag, startPoint x: 55, startPoint y: 192, endPoint x: 115, endPoint y: 148, distance: 73.8
click at [58, 188] on div "HAIR CUT-HAIR CUT" at bounding box center [42, 190] width 36 height 5
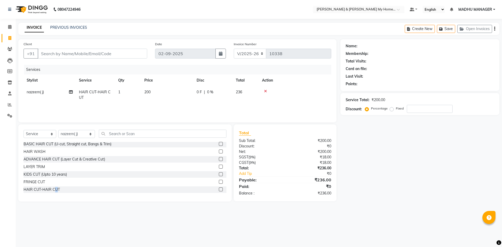
checkbox input "false"
click at [115, 137] on input "text" at bounding box center [163, 134] width 128 height 8
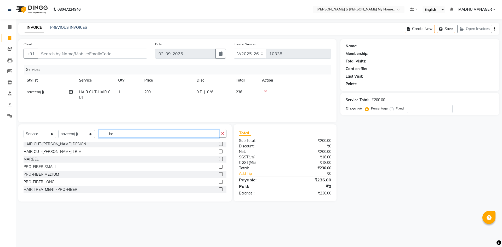
scroll to position [0, 0]
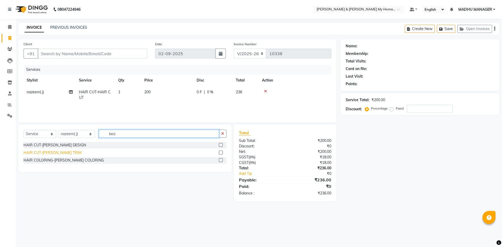
type input "bea"
click at [61, 152] on div "HAIR CUT-[PERSON_NAME] TRIM" at bounding box center [53, 152] width 58 height 5
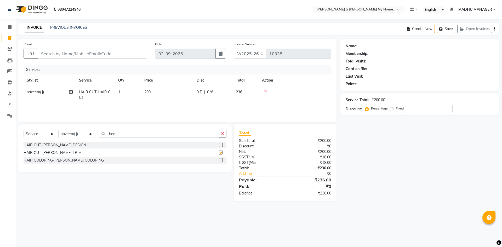
checkbox input "false"
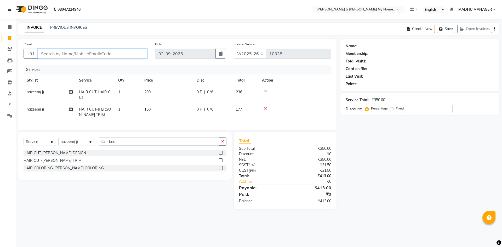
click at [99, 51] on input "Client" at bounding box center [93, 54] width 110 height 10
type input "7"
type input "0"
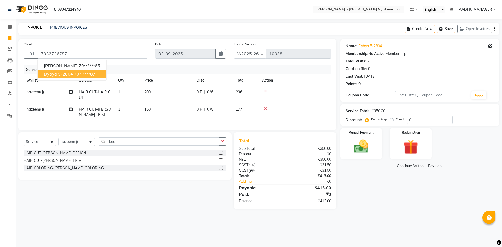
click at [69, 77] on button "Dybya 5-2804 70******87" at bounding box center [72, 74] width 69 height 8
type input "70******87"
click at [369, 149] on img at bounding box center [361, 146] width 24 height 17
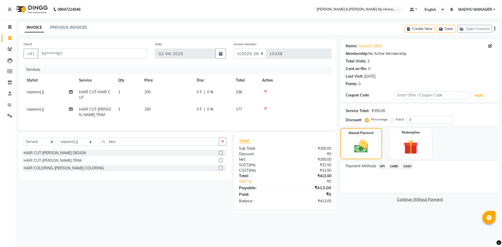
click at [380, 167] on span "UPI" at bounding box center [383, 167] width 8 height 6
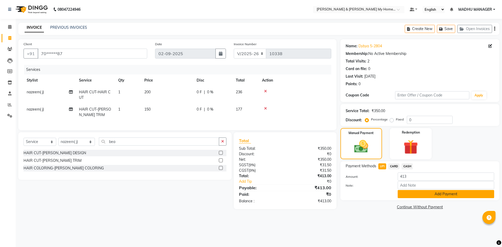
click at [424, 195] on button "Add Payment" at bounding box center [446, 194] width 97 height 8
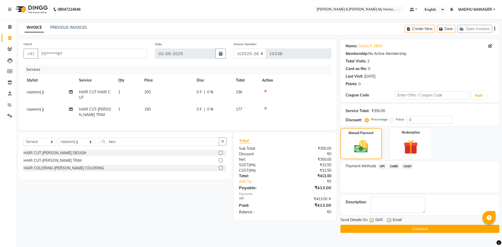
click at [407, 232] on button "Checkout" at bounding box center [420, 229] width 159 height 8
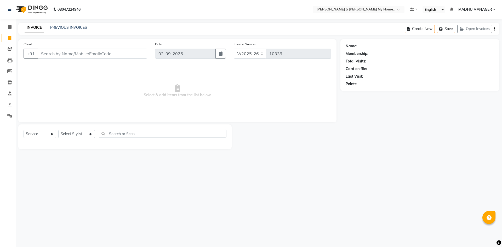
select select "8193"
select select "service"
click at [70, 128] on div "Select Service Product Membership Package Voucher Prepaid Gift Card Select Styl…" at bounding box center [125, 137] width 214 height 25
click at [76, 134] on select "Select Stylist Aadil Aarti Aarti Beauty Akanksha Beauty akanksha Nail ALKA Anki…" at bounding box center [76, 134] width 37 height 8
select select "77259"
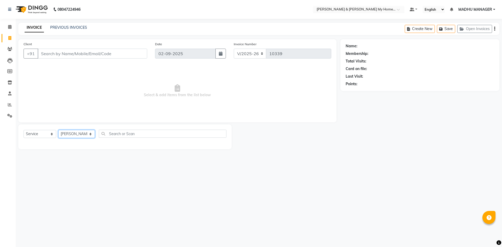
click at [58, 130] on select "Select Stylist Aadil Aarti Aarti Beauty Akanksha Beauty akanksha Nail ALKA Anki…" at bounding box center [76, 134] width 37 height 8
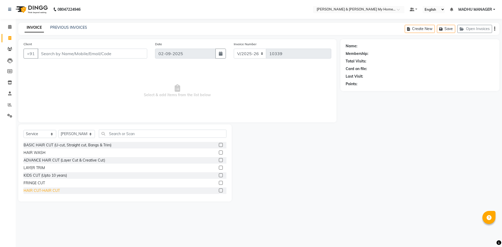
click at [55, 190] on div "HAIR CUT-HAIR CUT" at bounding box center [42, 190] width 36 height 5
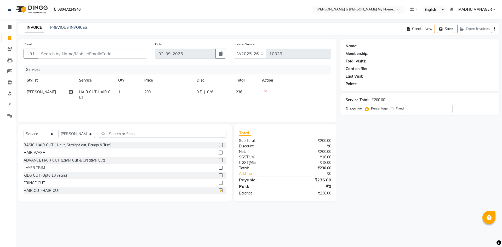
checkbox input "false"
click at [108, 130] on input "text" at bounding box center [163, 134] width 128 height 8
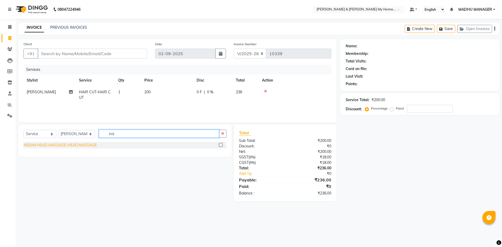
type input "ind"
click at [83, 143] on div "INDIAN HEAD MASSAGE-HEAD MASSAGE" at bounding box center [60, 145] width 73 height 5
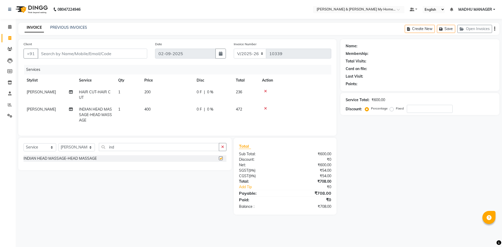
checkbox input "false"
click at [144, 108] on td "400" at bounding box center [167, 115] width 52 height 23
select select "77259"
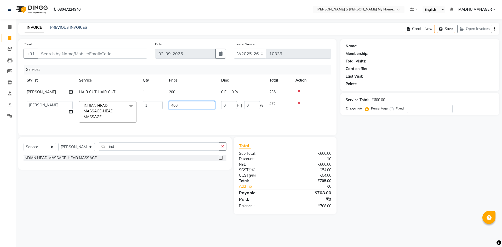
click at [198, 109] on input "400" at bounding box center [192, 105] width 46 height 8
type input "4"
type input "350"
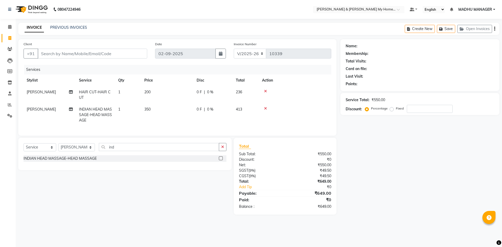
click at [187, 201] on div "Select Service Product Membership Package Voucher Prepaid Gift Card Select Styl…" at bounding box center [122, 176] width 217 height 77
click at [60, 54] on input "Client" at bounding box center [93, 54] width 110 height 10
type input "9"
type input "0"
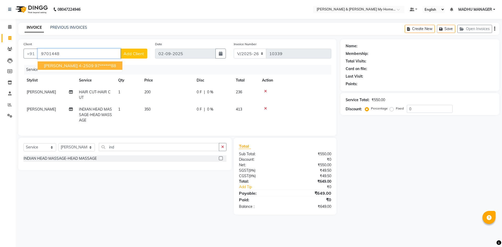
click at [72, 66] on span "ANITHA 4-2509" at bounding box center [69, 65] width 50 height 5
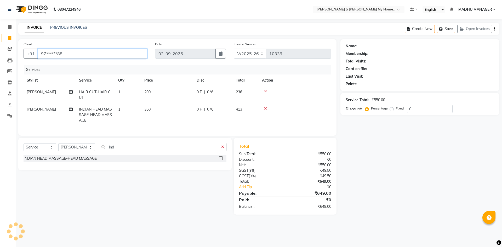
type input "97******88"
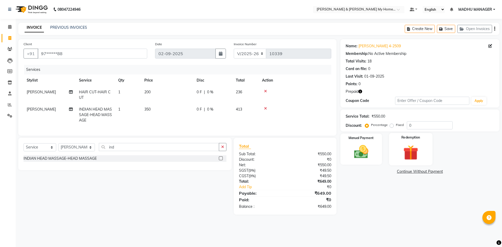
click at [422, 158] on img at bounding box center [411, 152] width 24 height 19
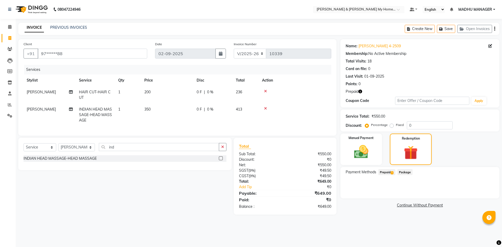
click at [383, 173] on span "Prepaid 1" at bounding box center [387, 172] width 17 height 6
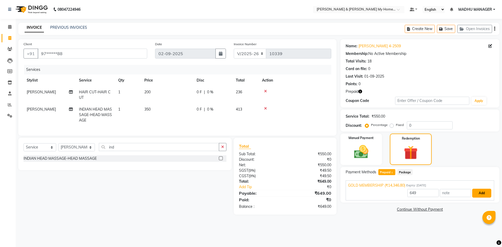
click at [477, 194] on button "Add" at bounding box center [482, 193] width 19 height 9
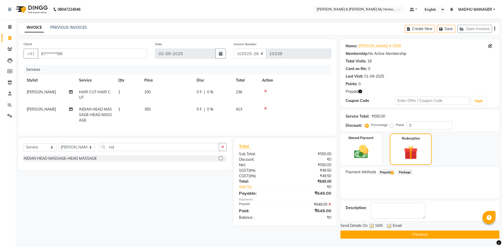
click at [414, 235] on button "Checkout" at bounding box center [420, 235] width 159 height 8
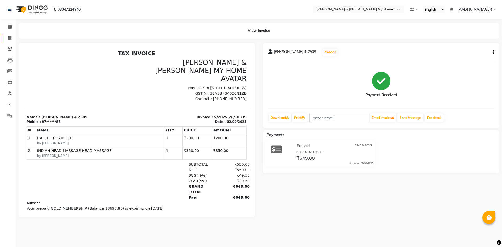
click at [5, 39] on span at bounding box center [9, 38] width 9 height 6
select select "8193"
select select "service"
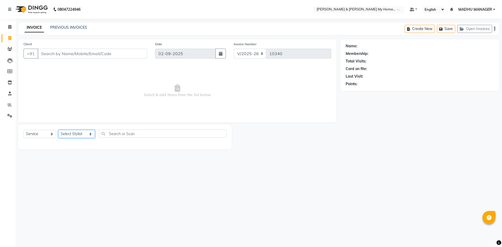
click at [77, 134] on select "Select Stylist [PERSON_NAME] Aarti [PERSON_NAME] Beauty [PERSON_NAME] Nail [PER…" at bounding box center [76, 134] width 37 height 8
select select "77284"
click at [58, 130] on select "Select Stylist [PERSON_NAME] Aarti [PERSON_NAME] Beauty [PERSON_NAME] Nail [PER…" at bounding box center [76, 134] width 37 height 8
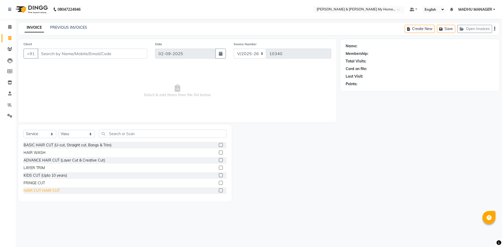
click at [57, 190] on div "HAIR CUT-HAIR CUT" at bounding box center [42, 190] width 36 height 5
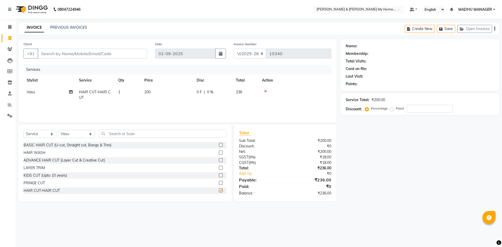
checkbox input "false"
click at [94, 56] on input "Client" at bounding box center [93, 54] width 110 height 10
type input "9"
type input "0"
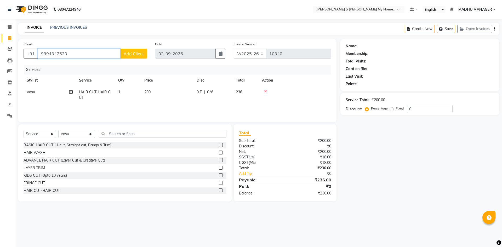
type input "9994347520"
click at [136, 56] on span "Add Client" at bounding box center [134, 53] width 21 height 5
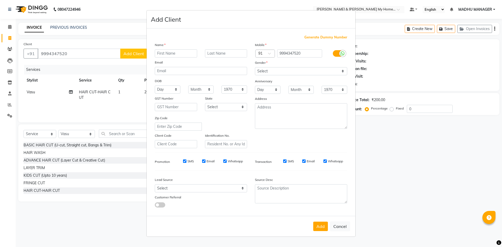
click at [175, 55] on input "text" at bounding box center [176, 53] width 42 height 8
type input "ajay"
click at [223, 49] on div "Name" at bounding box center [201, 45] width 100 height 7
click at [219, 54] on input "text" at bounding box center [226, 53] width 42 height 8
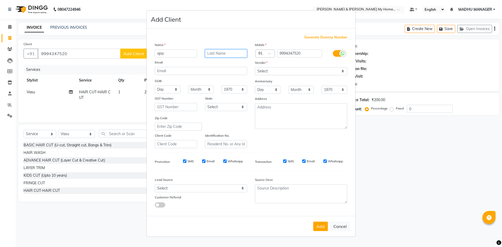
click at [219, 54] on input "text" at bounding box center [226, 53] width 42 height 8
type input "9-2207"
click at [288, 71] on select "Select Male Female Other Prefer Not To Say" at bounding box center [301, 71] width 92 height 8
select select "male"
click at [255, 67] on select "Select Male Female Other Prefer Not To Say" at bounding box center [301, 71] width 92 height 8
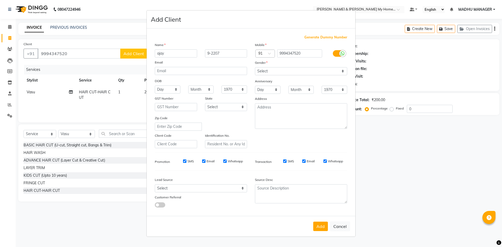
click at [317, 225] on button "Add" at bounding box center [320, 226] width 15 height 9
type input "99******20"
select select
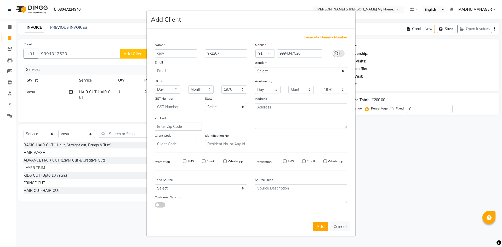
select select
checkbox input "false"
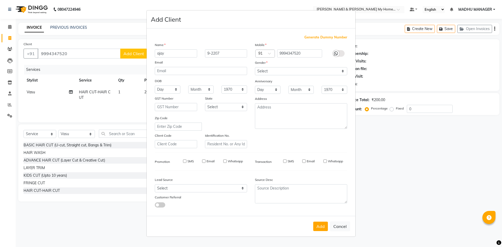
checkbox input "false"
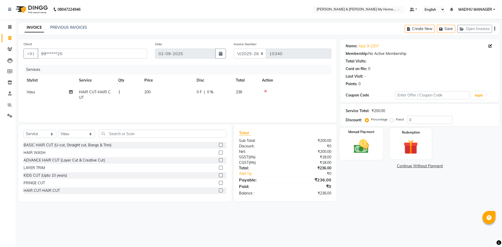
drag, startPoint x: 367, startPoint y: 137, endPoint x: 371, endPoint y: 146, distance: 10.3
click at [367, 138] on div "Manual Payment" at bounding box center [361, 144] width 43 height 32
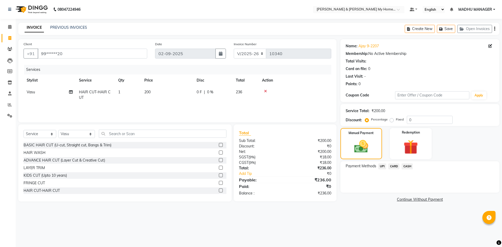
click at [382, 168] on span "UPI" at bounding box center [383, 167] width 8 height 6
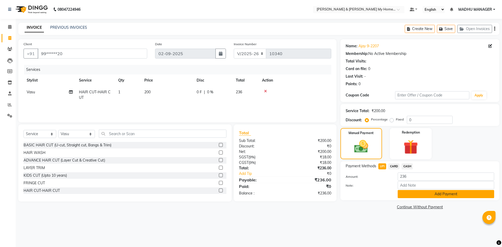
click at [425, 196] on button "Add Payment" at bounding box center [446, 194] width 97 height 8
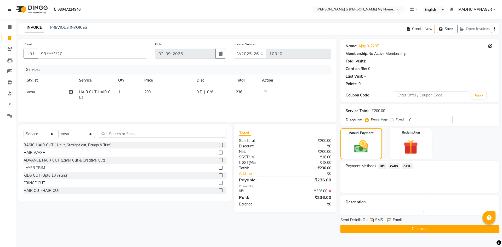
click at [408, 229] on button "Checkout" at bounding box center [420, 229] width 159 height 8
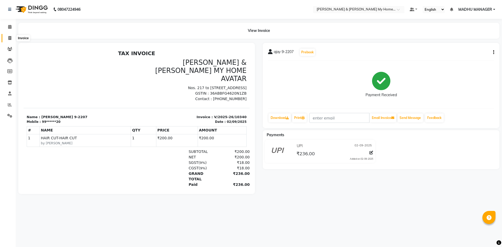
click at [8, 38] on icon at bounding box center [9, 38] width 3 height 4
select select "8193"
select select "service"
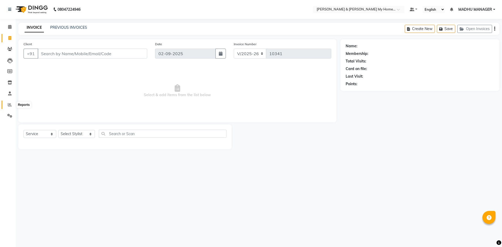
click at [9, 105] on icon at bounding box center [10, 105] width 4 height 4
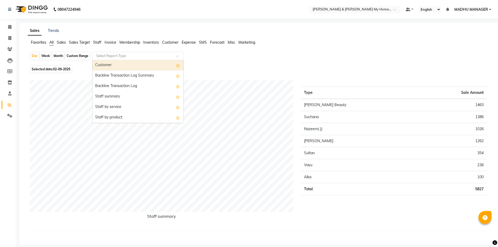
click at [121, 53] on div "Select Report Type" at bounding box center [138, 56] width 92 height 8
click at [99, 41] on span "Staff" at bounding box center [97, 42] width 8 height 5
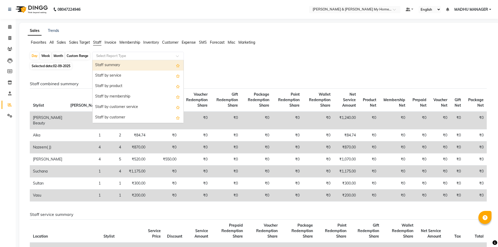
click at [127, 57] on input "text" at bounding box center [132, 55] width 75 height 5
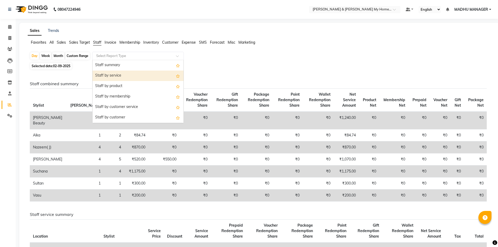
click at [125, 77] on div "Staff by service" at bounding box center [138, 76] width 91 height 10
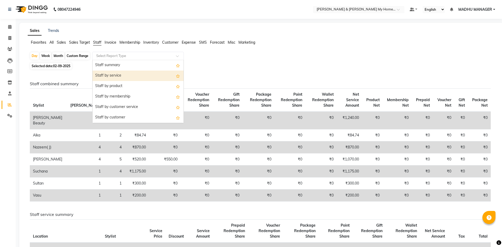
select select "csv"
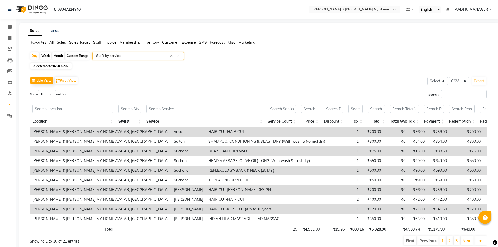
click at [119, 55] on input "text" at bounding box center [132, 55] width 75 height 5
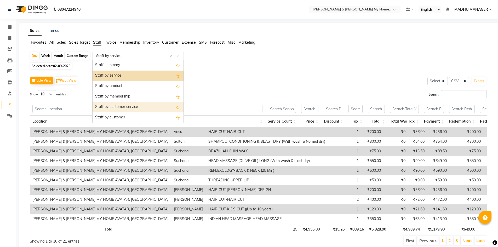
click at [125, 108] on div "Staff by customer service" at bounding box center [138, 107] width 91 height 10
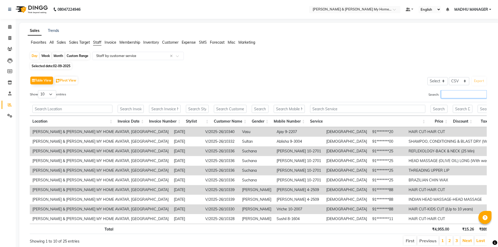
click at [454, 93] on input "Search:" at bounding box center [464, 94] width 46 height 8
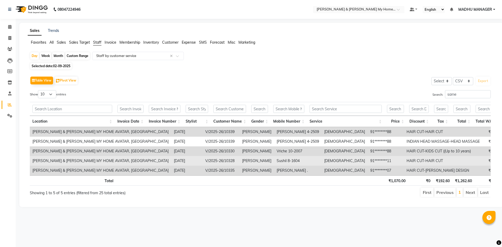
click at [274, 158] on td "Sushil 8-1604" at bounding box center [298, 161] width 48 height 10
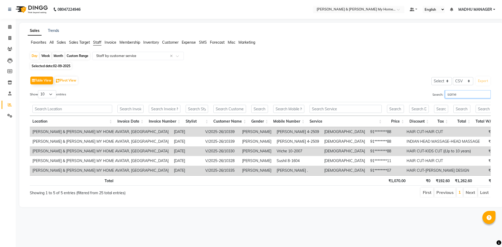
click at [464, 95] on input "same" at bounding box center [468, 94] width 46 height 8
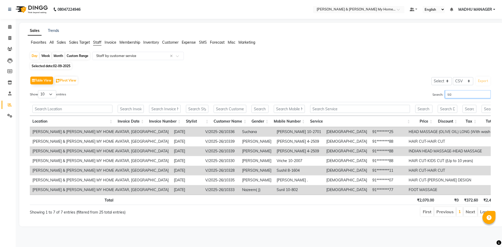
type input "s"
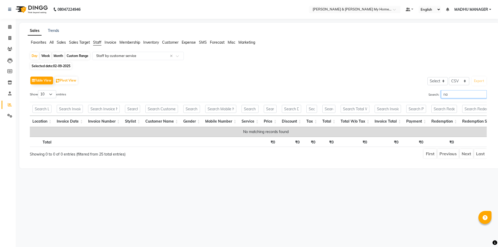
type input "n"
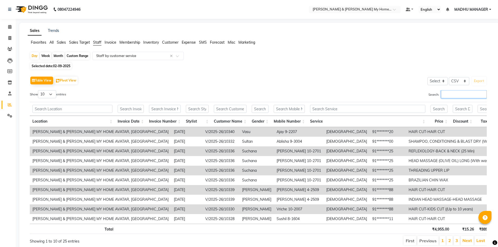
click at [441, 92] on input "Search:" at bounding box center [464, 94] width 46 height 8
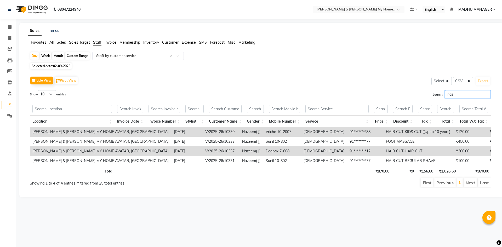
type input "naze"
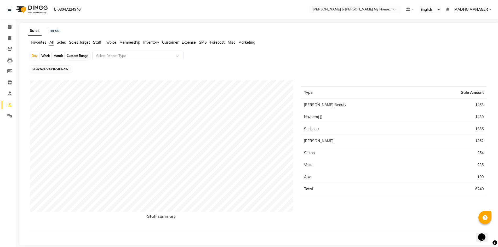
click at [99, 43] on span "Staff" at bounding box center [97, 42] width 8 height 5
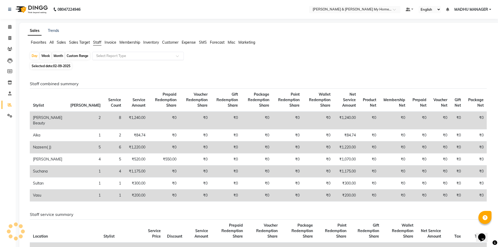
click at [120, 58] on input "text" at bounding box center [132, 55] width 75 height 5
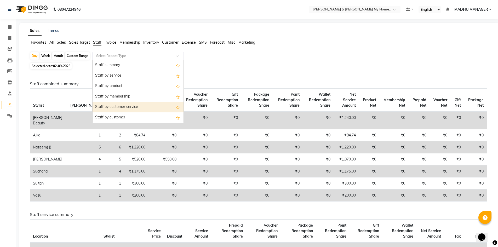
click at [146, 107] on div "Staff by customer service" at bounding box center [138, 107] width 91 height 10
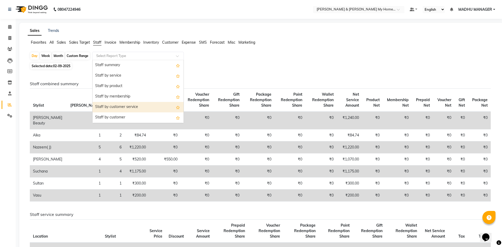
select select "csv"
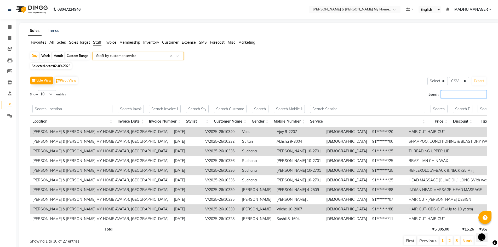
click at [453, 93] on input "Search:" at bounding box center [464, 94] width 46 height 8
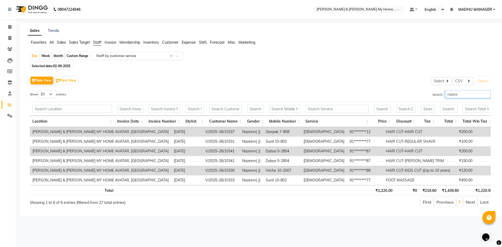
type input "nazee"
click at [125, 57] on input "text" at bounding box center [132, 55] width 75 height 5
click at [309, 89] on div "Table View Pivot View Select Select CSV PDF Export Show 10 25 50 100 entries Se…" at bounding box center [260, 141] width 461 height 132
click at [467, 89] on div "Table View Pivot View Select Select CSV PDF Export Show 10 25 50 100 entries Se…" at bounding box center [260, 141] width 461 height 132
click at [465, 93] on input "nazee" at bounding box center [468, 94] width 46 height 8
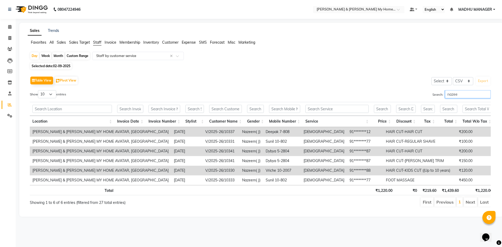
click at [465, 93] on input "nazee" at bounding box center [468, 94] width 46 height 8
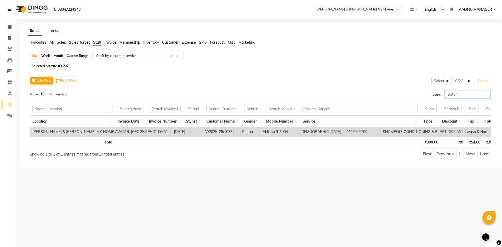
click at [463, 92] on input "sultan" at bounding box center [468, 94] width 46 height 8
click at [462, 95] on input "sultan" at bounding box center [468, 94] width 46 height 8
type input "s"
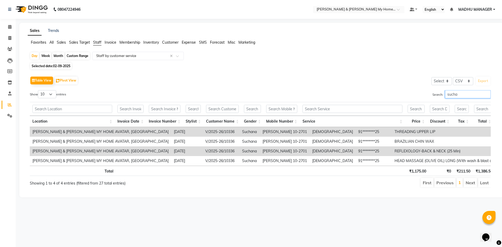
click at [462, 93] on input "sucha" at bounding box center [468, 94] width 46 height 8
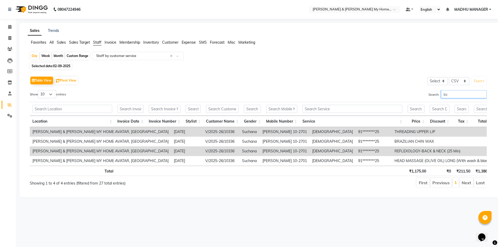
type input "s"
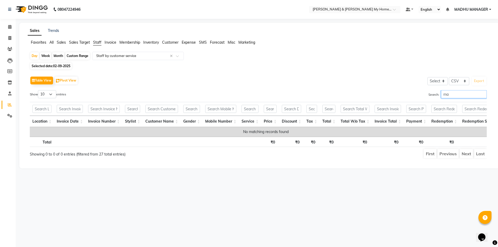
type input "m"
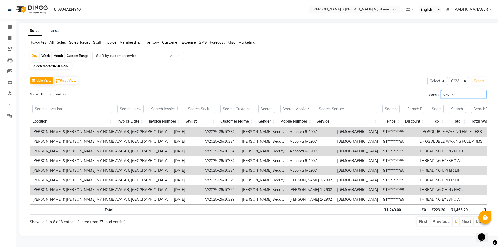
scroll to position [5, 0]
click at [458, 90] on input "akank" at bounding box center [464, 94] width 46 height 8
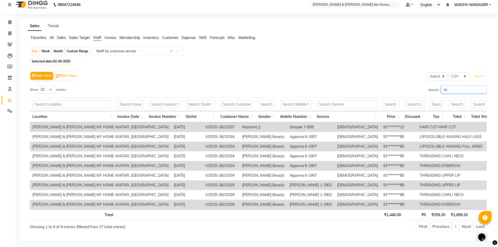
type input "a"
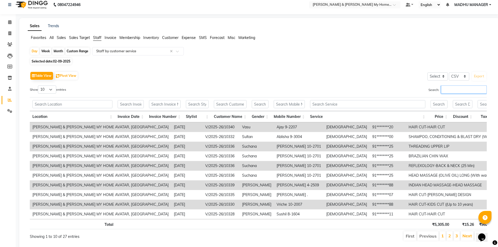
click at [449, 89] on input "Search:" at bounding box center [464, 90] width 46 height 8
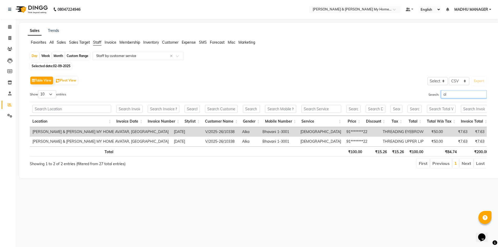
type input "a"
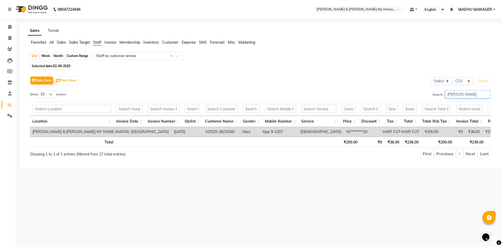
click at [460, 96] on input "[PERSON_NAME]" at bounding box center [468, 94] width 46 height 8
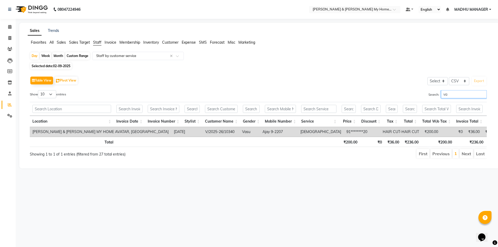
type input "v"
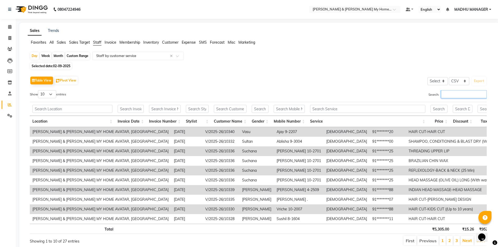
click at [454, 94] on input "Search:" at bounding box center [464, 94] width 46 height 8
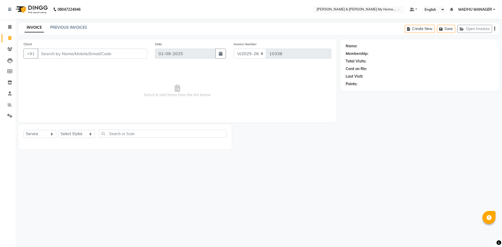
select select "8193"
select select "service"
click at [60, 50] on input "Client" at bounding box center [93, 54] width 110 height 10
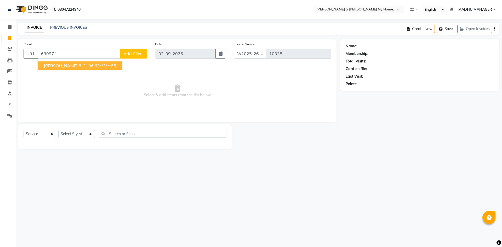
click at [52, 65] on span "Mahitha 8-2106" at bounding box center [69, 65] width 50 height 5
type input "63******65"
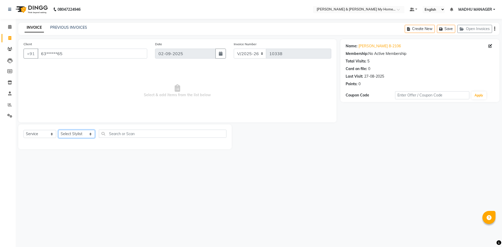
click at [70, 133] on select "Select Stylist [PERSON_NAME] Aarti [PERSON_NAME] Beauty [PERSON_NAME] Nail [PER…" at bounding box center [76, 134] width 37 height 8
select select "88210"
click at [58, 130] on select "Select Stylist [PERSON_NAME] Aarti [PERSON_NAME] Beauty [PERSON_NAME] Nail [PER…" at bounding box center [76, 134] width 37 height 8
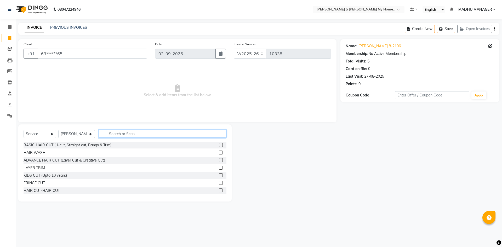
click at [139, 131] on input "text" at bounding box center [163, 134] width 128 height 8
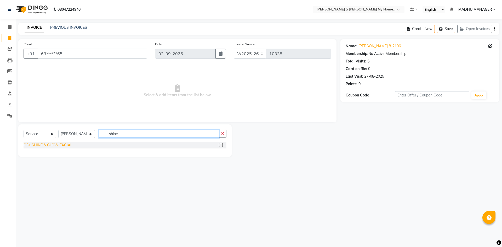
type input "shine"
click at [71, 146] on div "O3+ SHINE & GLOW FACIAL" at bounding box center [48, 145] width 49 height 5
checkbox input "false"
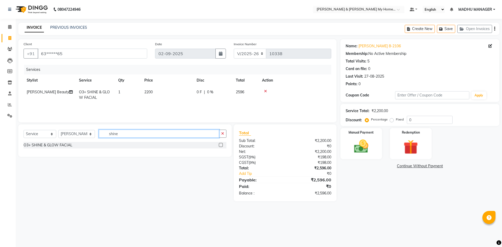
click at [138, 130] on input "shine" at bounding box center [159, 134] width 120 height 8
type input "s"
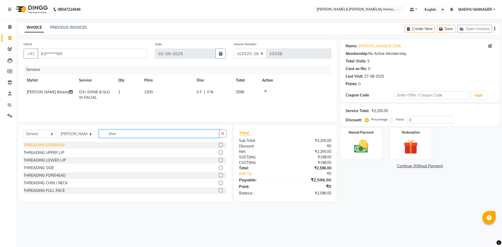
type input "thre"
click at [56, 146] on div "THREADING EYEBROW" at bounding box center [44, 145] width 41 height 5
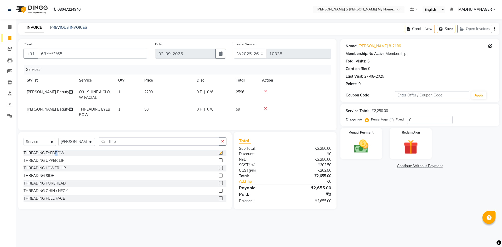
checkbox input "false"
click at [76, 145] on select "Select Stylist [PERSON_NAME] Aarti [PERSON_NAME] Beauty [PERSON_NAME] Nail [PER…" at bounding box center [76, 142] width 37 height 8
select select "84140"
click at [58, 142] on select "Select Stylist [PERSON_NAME] Aarti [PERSON_NAME] Beauty [PERSON_NAME] Nail [PER…" at bounding box center [76, 142] width 37 height 8
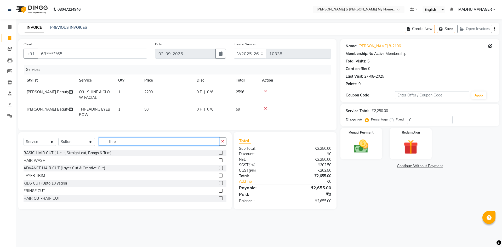
click at [114, 146] on input "thre" at bounding box center [159, 142] width 120 height 8
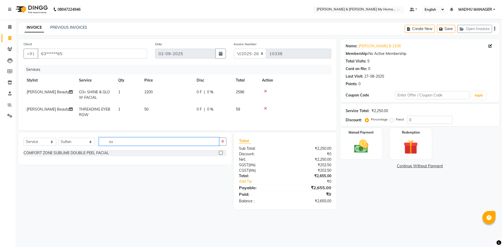
type input "s"
type input "root"
click at [82, 164] on div "ROOT TOUCH UP [MEDICAL_DATA] FREE" at bounding box center [59, 160] width 71 height 5
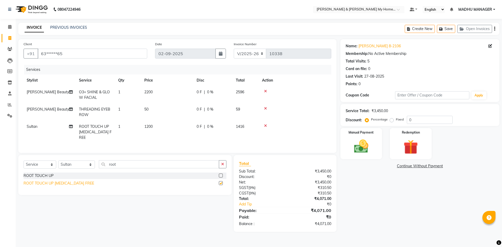
checkbox input "false"
click at [374, 146] on div "Manual Payment" at bounding box center [361, 144] width 43 height 32
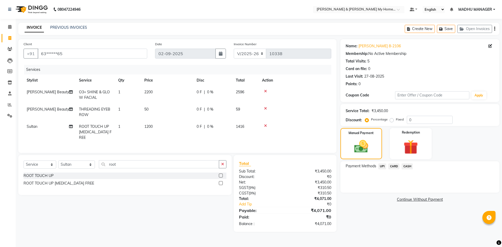
click at [382, 166] on span "UPI" at bounding box center [383, 167] width 8 height 6
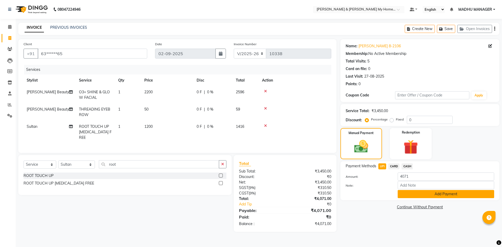
click at [406, 195] on button "Add Payment" at bounding box center [446, 194] width 97 height 8
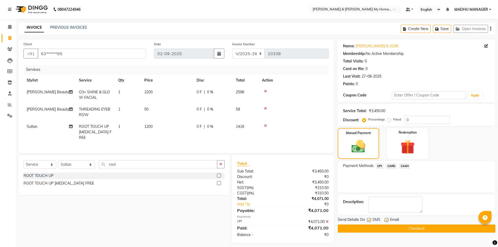
click at [401, 228] on button "Checkout" at bounding box center [417, 229] width 158 height 8
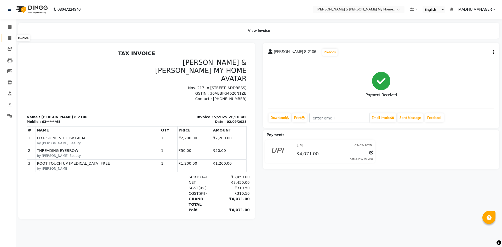
click at [7, 36] on span at bounding box center [9, 38] width 9 height 6
select select "8193"
select select "service"
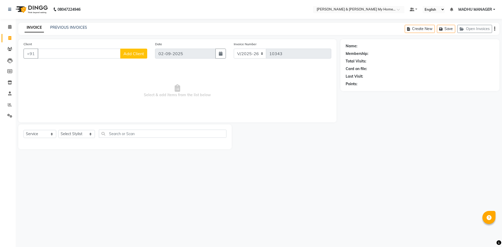
click at [71, 127] on div "Select Service Product Membership Package Voucher Prepaid Gift Card Select Styl…" at bounding box center [125, 137] width 214 height 25
drag, startPoint x: 88, startPoint y: 144, endPoint x: 89, endPoint y: 137, distance: 7.2
click at [88, 143] on div "Select Service Product Membership Package Voucher Prepaid Gift Card Select Styl…" at bounding box center [125, 137] width 214 height 25
click at [81, 135] on select "Select Stylist [PERSON_NAME] Aarti [PERSON_NAME] Beauty [PERSON_NAME] Nail [PER…" at bounding box center [76, 134] width 37 height 8
select select "79835"
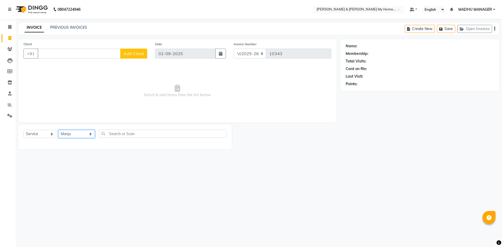
click at [58, 130] on select "Select Stylist [PERSON_NAME] Aarti [PERSON_NAME] Beauty [PERSON_NAME] Nail [PER…" at bounding box center [76, 134] width 37 height 8
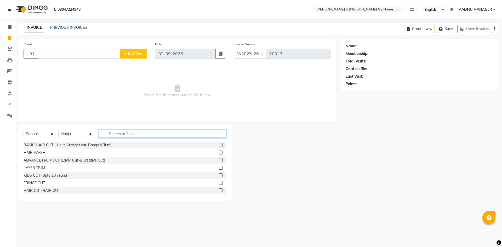
click at [132, 135] on input "text" at bounding box center [163, 134] width 128 height 8
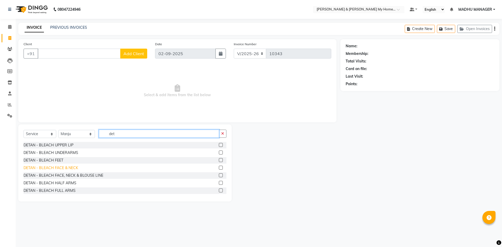
type input "det"
click at [73, 167] on div "DETAN - BLEACH FACE & NECK" at bounding box center [51, 167] width 55 height 5
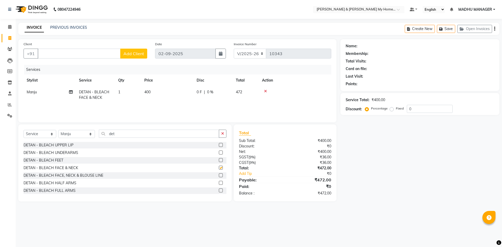
checkbox input "false"
click at [124, 136] on input "det" at bounding box center [159, 134] width 120 height 8
type input "d"
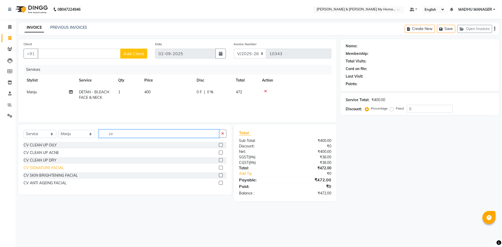
type input "cv"
click at [54, 167] on div "CV SIGNATURE FACIAL" at bounding box center [44, 167] width 41 height 5
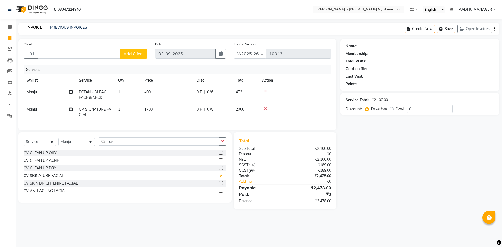
checkbox input "false"
click at [114, 145] on input "cv" at bounding box center [159, 142] width 120 height 8
type input "c"
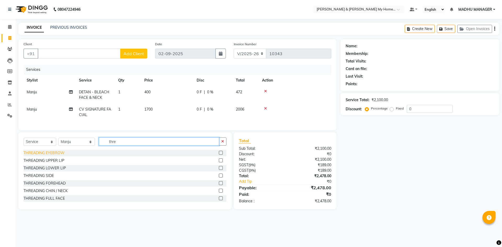
type input "thre"
click at [52, 155] on div "THREADING EYEBROW" at bounding box center [44, 152] width 41 height 5
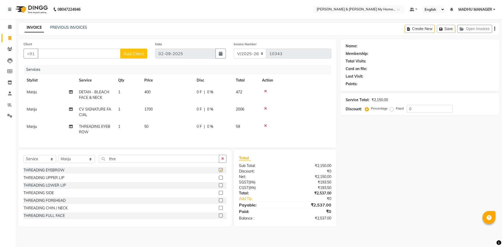
checkbox input "false"
click at [53, 181] on div "THREADING UPPER LIP" at bounding box center [44, 177] width 41 height 5
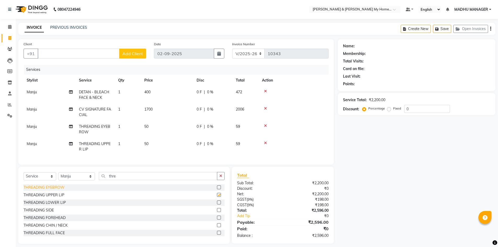
checkbox input "false"
click at [60, 228] on div "THREADING CHIN / NECK" at bounding box center [46, 225] width 44 height 5
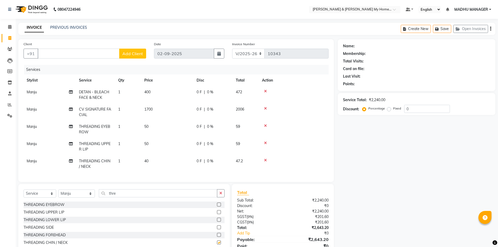
checkbox input "false"
click at [126, 198] on input "thre" at bounding box center [158, 193] width 119 height 8
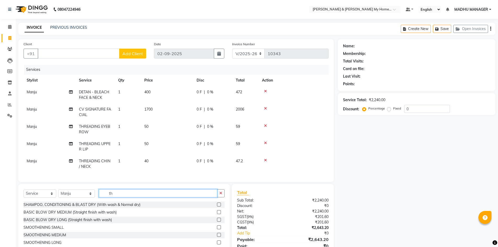
type input "t"
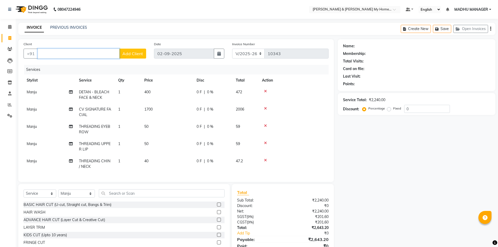
click at [63, 57] on input "Client" at bounding box center [79, 54] width 82 height 10
click at [102, 68] on ngb-highlight "96******62" at bounding box center [92, 65] width 21 height 5
type input "96******62"
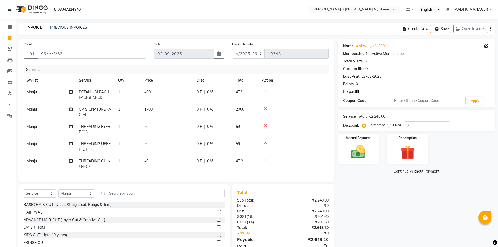
scroll to position [26, 0]
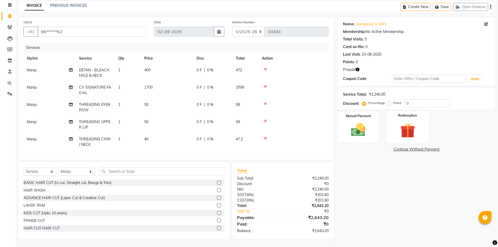
click at [412, 123] on img at bounding box center [408, 130] width 24 height 19
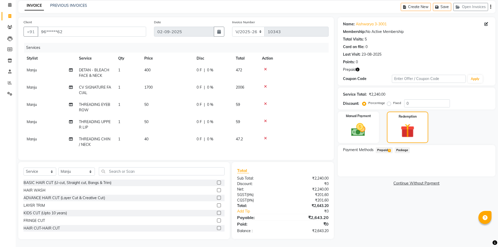
click at [385, 147] on span "Prepaid 1" at bounding box center [384, 150] width 17 height 6
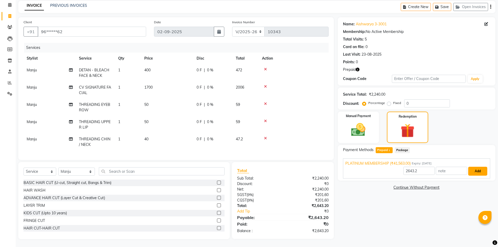
click at [479, 171] on button "Add" at bounding box center [478, 171] width 19 height 9
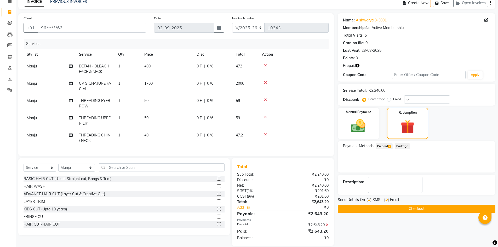
click at [419, 209] on button "Checkout" at bounding box center [417, 209] width 158 height 8
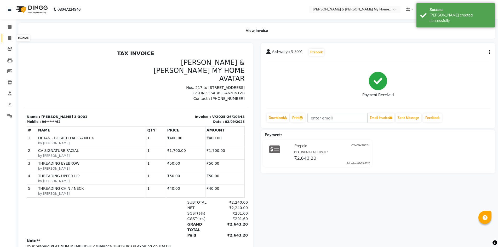
click at [12, 38] on span at bounding box center [9, 38] width 9 height 6
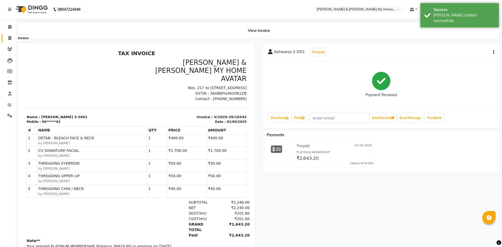
select select "service"
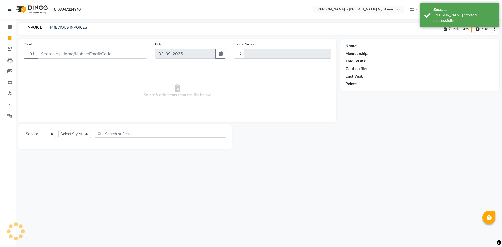
type input "10344"
select select "8193"
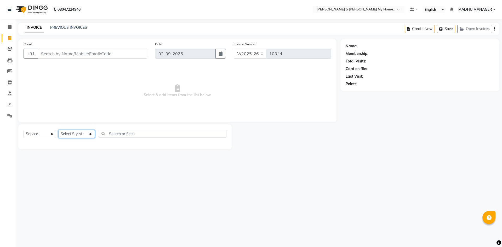
click at [76, 133] on select "Select Stylist [PERSON_NAME] Aarti [PERSON_NAME] Beauty [PERSON_NAME] Nail [PER…" at bounding box center [76, 134] width 37 height 8
select select "85917"
click at [58, 130] on select "Select Stylist [PERSON_NAME] Aarti [PERSON_NAME] Beauty [PERSON_NAME] Nail [PER…" at bounding box center [76, 134] width 37 height 8
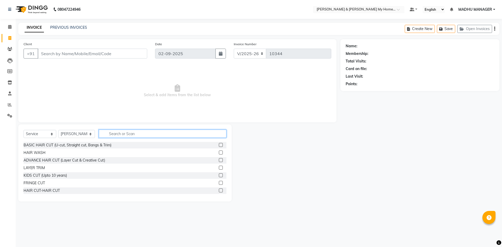
click at [122, 134] on input "text" at bounding box center [163, 134] width 128 height 8
type input "thr"
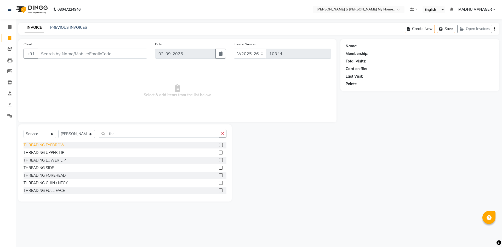
click at [64, 144] on div "THREADING EYEBROW" at bounding box center [44, 145] width 41 height 5
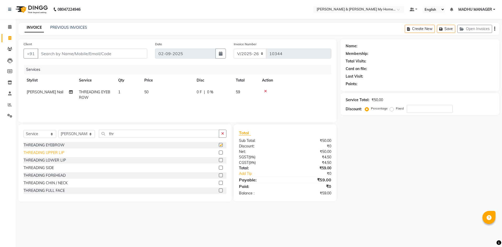
checkbox input "false"
click at [58, 153] on div "THREADING UPPER LIP" at bounding box center [44, 152] width 41 height 5
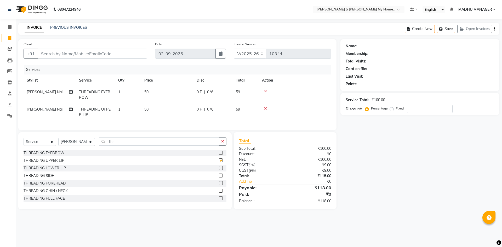
checkbox input "false"
click at [75, 57] on input "Client" at bounding box center [93, 54] width 110 height 10
type input "9"
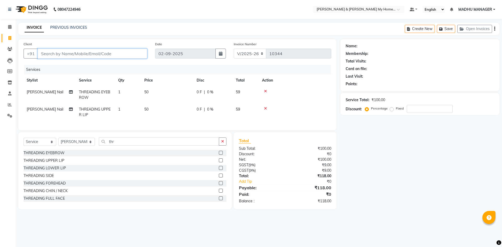
type input "0"
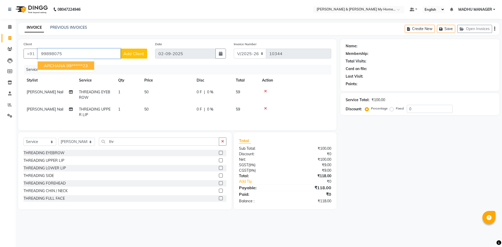
click at [72, 68] on ngb-highlight "99******23" at bounding box center [76, 65] width 21 height 5
type input "99******23"
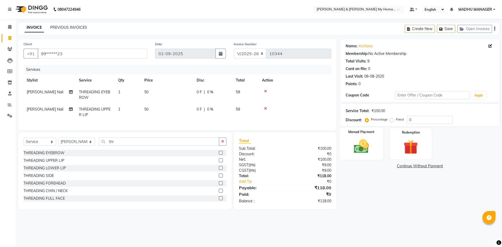
click at [376, 153] on div "Manual Payment" at bounding box center [361, 144] width 43 height 32
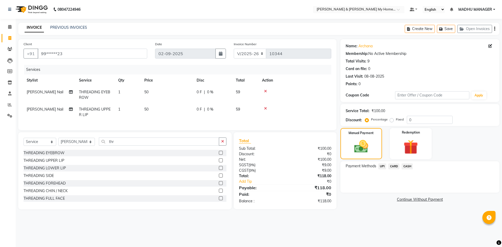
click at [381, 166] on span "UPI" at bounding box center [383, 167] width 8 height 6
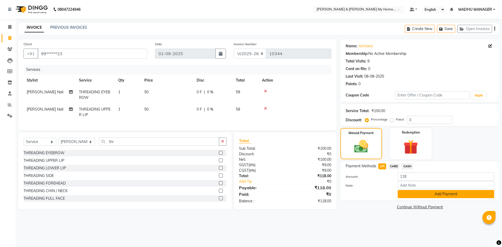
click at [430, 196] on button "Add Payment" at bounding box center [446, 194] width 97 height 8
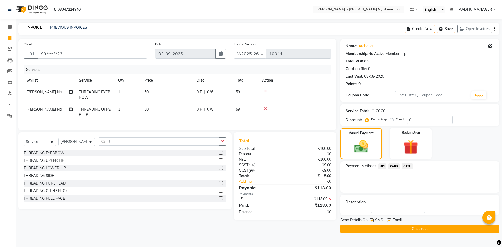
click at [419, 226] on button "Checkout" at bounding box center [420, 229] width 159 height 8
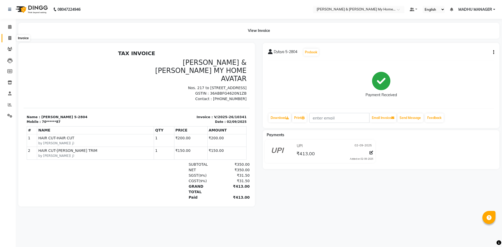
click at [7, 38] on span at bounding box center [9, 38] width 9 height 6
select select "8193"
select select "service"
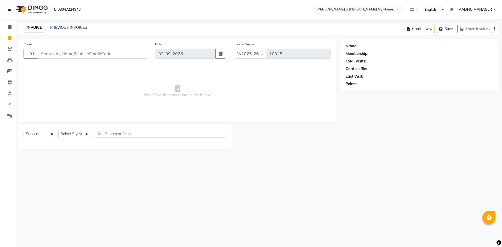
click at [65, 53] on input "Client" at bounding box center [93, 54] width 110 height 10
click at [87, 135] on select "Select Stylist [PERSON_NAME] Aarti [PERSON_NAME] Beauty [PERSON_NAME] Nail [PER…" at bounding box center [76, 134] width 37 height 8
select select "77284"
click at [58, 130] on select "Select Stylist [PERSON_NAME] Aarti [PERSON_NAME] Beauty [PERSON_NAME] Nail [PER…" at bounding box center [76, 134] width 37 height 8
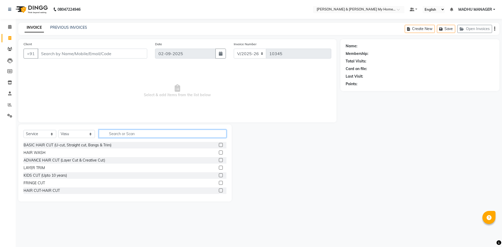
click at [124, 131] on input "text" at bounding box center [163, 134] width 128 height 8
click at [39, 192] on div "HAIR CUT-HAIR CUT" at bounding box center [42, 190] width 36 height 5
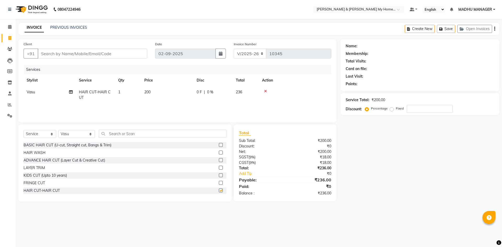
checkbox input "false"
click at [88, 55] on input "Client" at bounding box center [93, 54] width 110 height 10
type input "9"
type input "0"
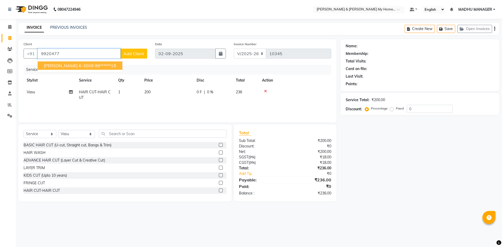
click at [65, 67] on span "[PERSON_NAME] 6-3009" at bounding box center [69, 65] width 50 height 5
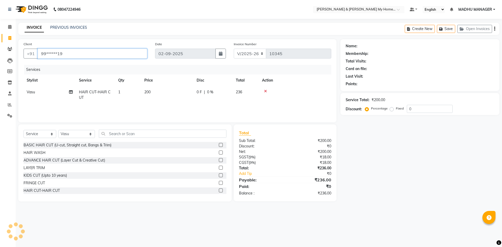
type input "99******19"
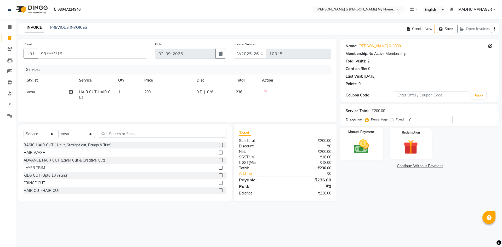
click at [350, 155] on img at bounding box center [361, 146] width 24 height 17
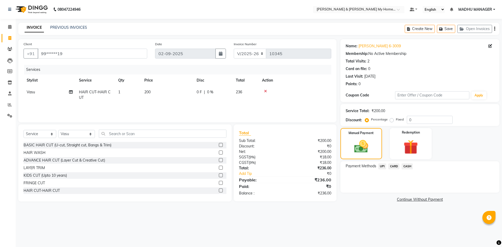
click at [394, 166] on span "CARD" at bounding box center [394, 167] width 11 height 6
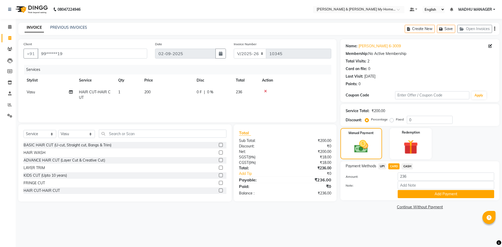
drag, startPoint x: 429, startPoint y: 197, endPoint x: 421, endPoint y: 190, distance: 10.6
click at [425, 195] on button "Add Payment" at bounding box center [446, 194] width 97 height 8
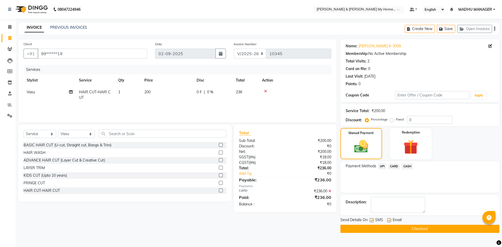
click at [397, 229] on button "Checkout" at bounding box center [420, 229] width 159 height 8
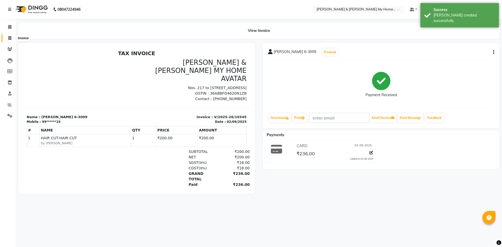
click at [9, 37] on icon at bounding box center [9, 38] width 3 height 4
select select "8193"
select select "service"
